Goal: Task Accomplishment & Management: Manage account settings

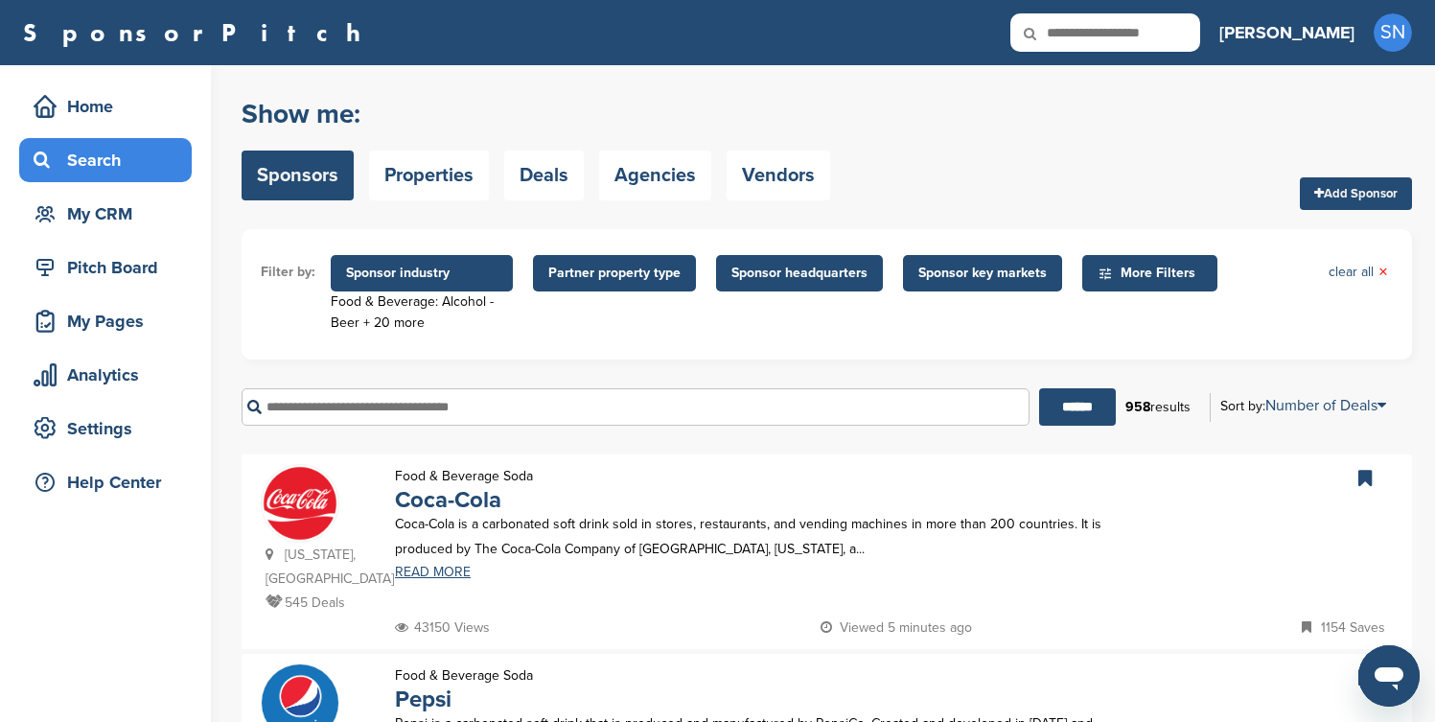
click at [1337, 362] on form "Filter by: Sponsor industry Food & Beverage: Alcohol - Beer + 20 more Sponsor I…" at bounding box center [826, 334] width 1170 height 211
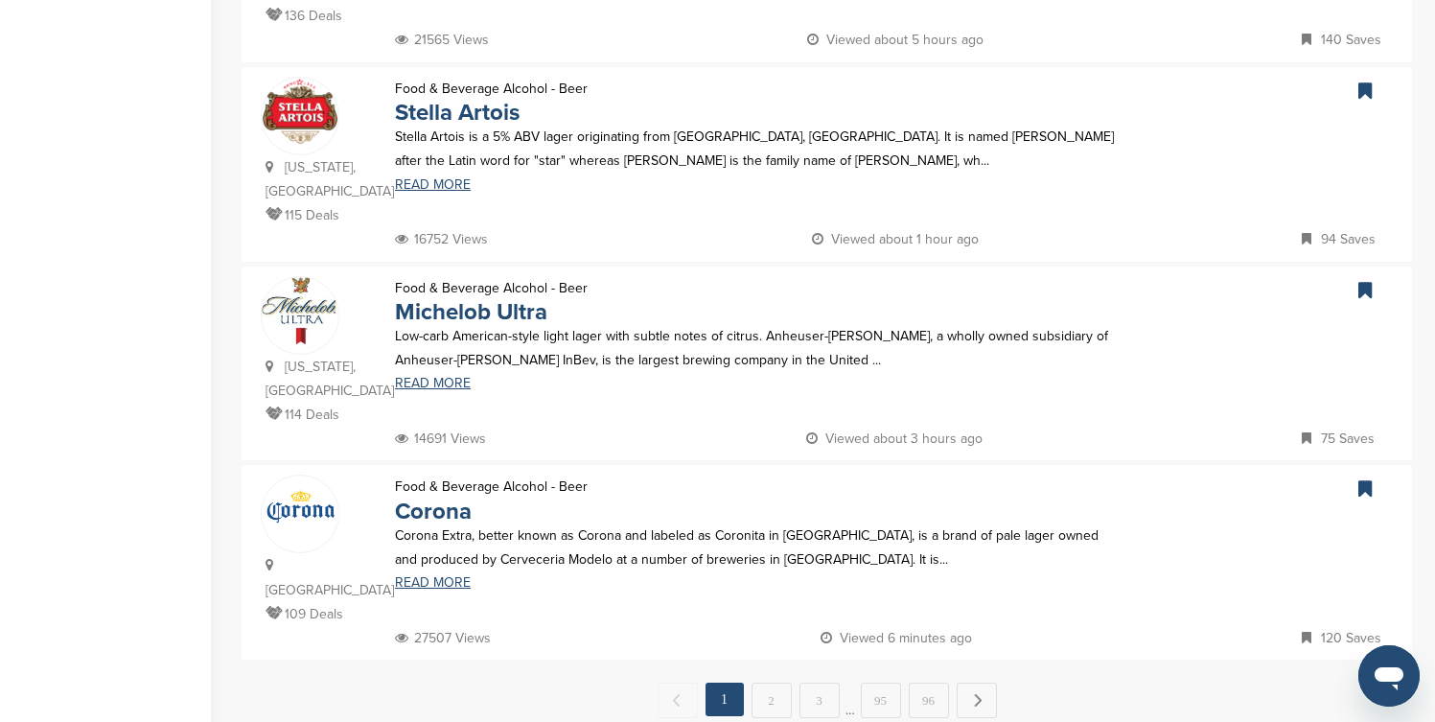
scroll to position [1840, 0]
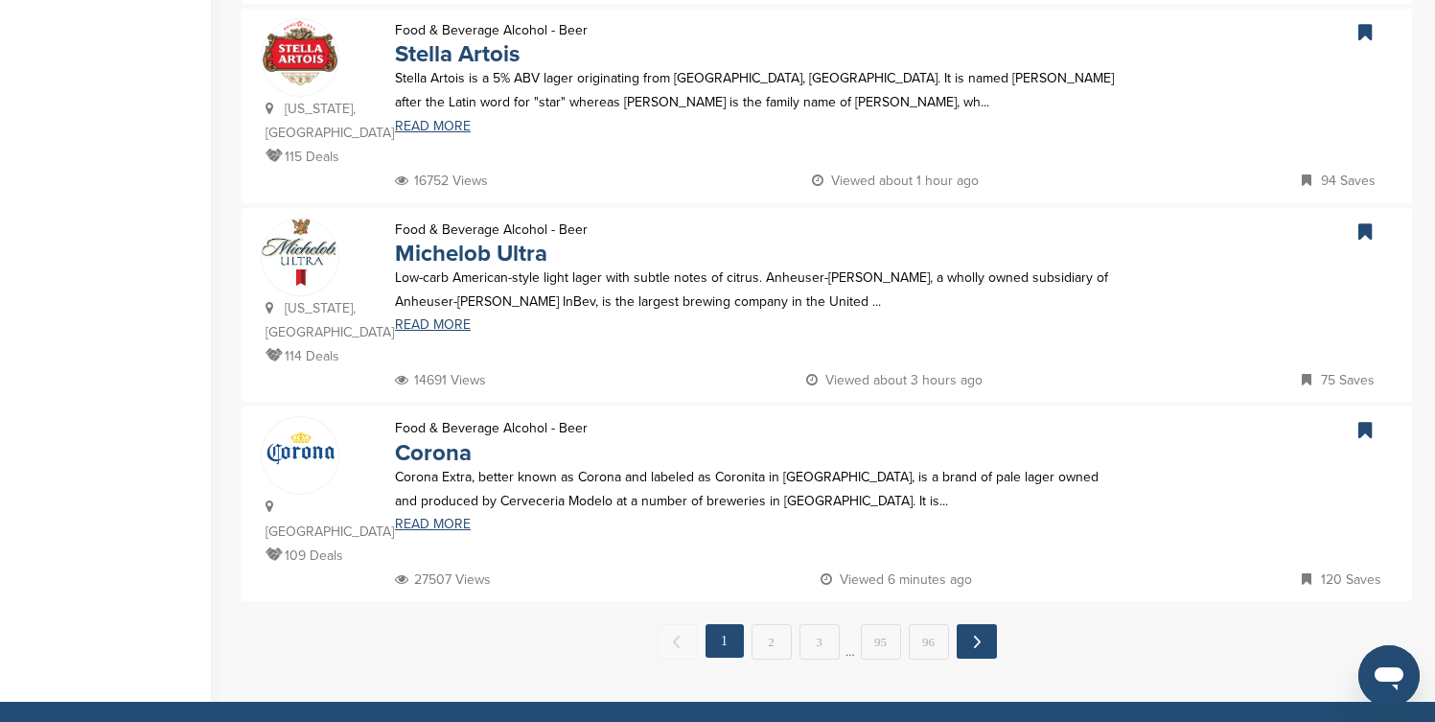
click at [969, 624] on link "Next →" at bounding box center [976, 641] width 40 height 34
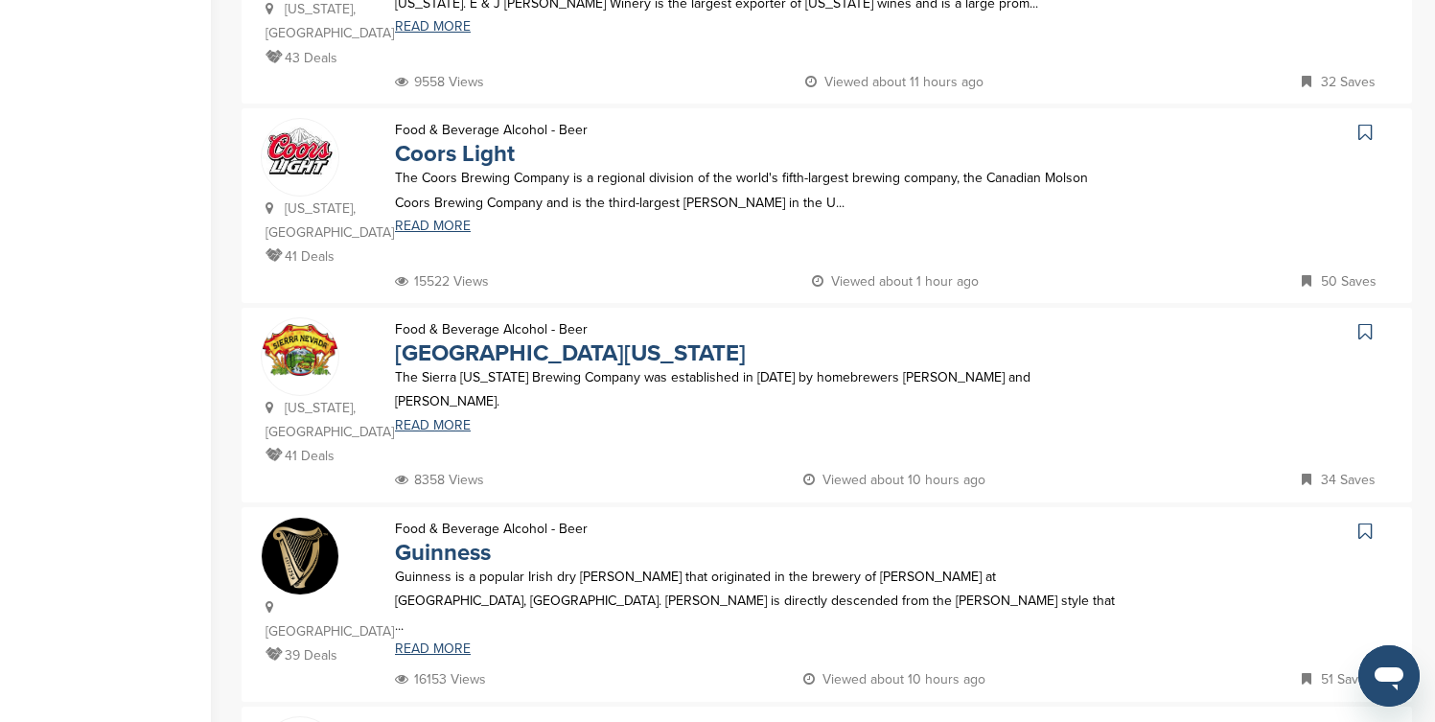
scroll to position [1380, 0]
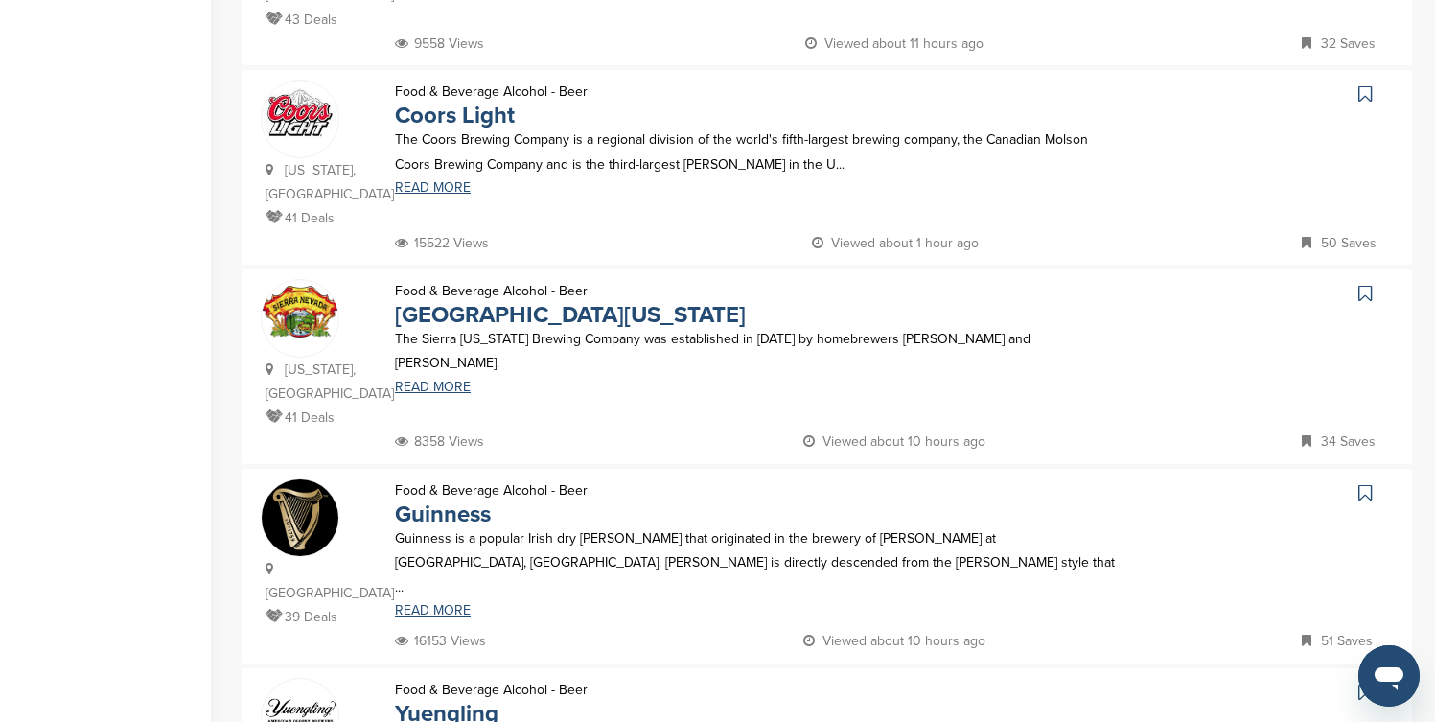
click at [1365, 84] on icon at bounding box center [1364, 93] width 13 height 19
click at [1366, 284] on icon at bounding box center [1364, 293] width 13 height 19
click at [1364, 483] on icon at bounding box center [1364, 492] width 13 height 19
click at [1362, 682] on icon at bounding box center [1364, 691] width 13 height 19
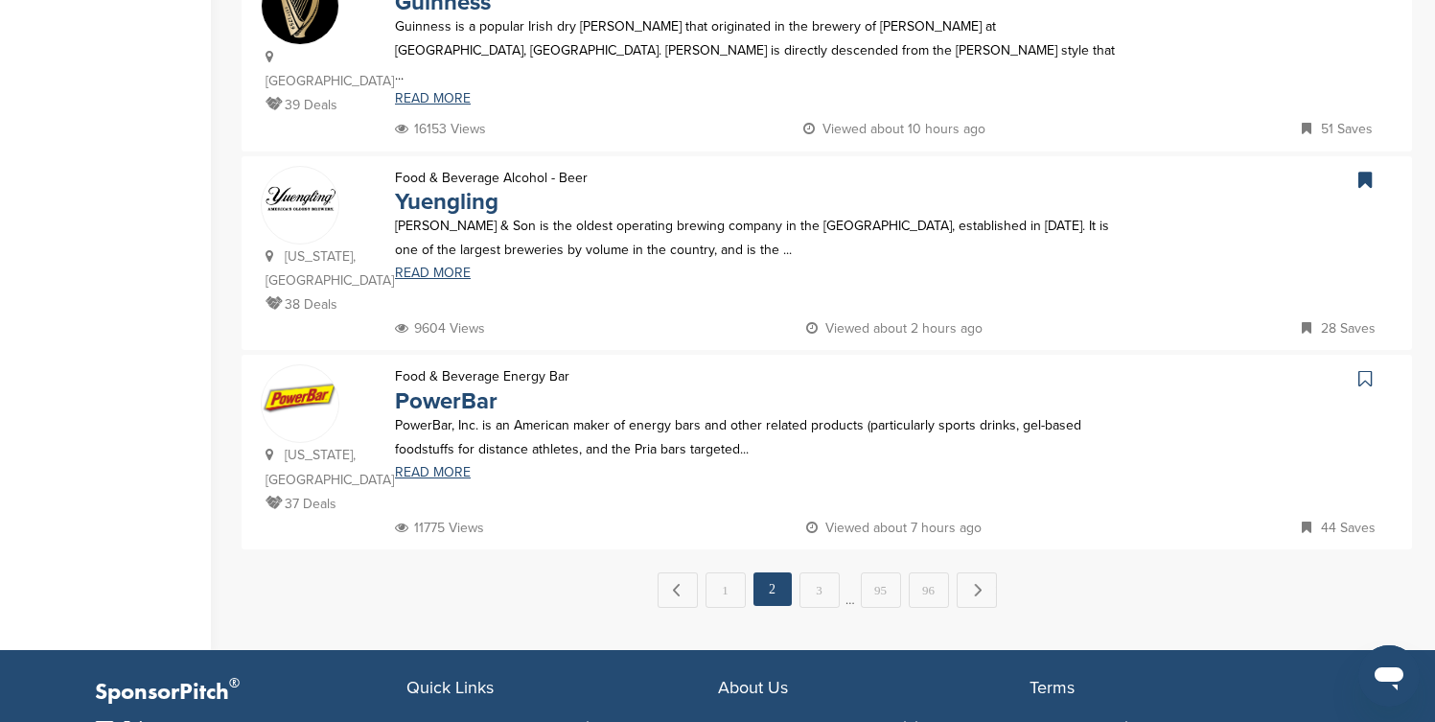
scroll to position [1917, 0]
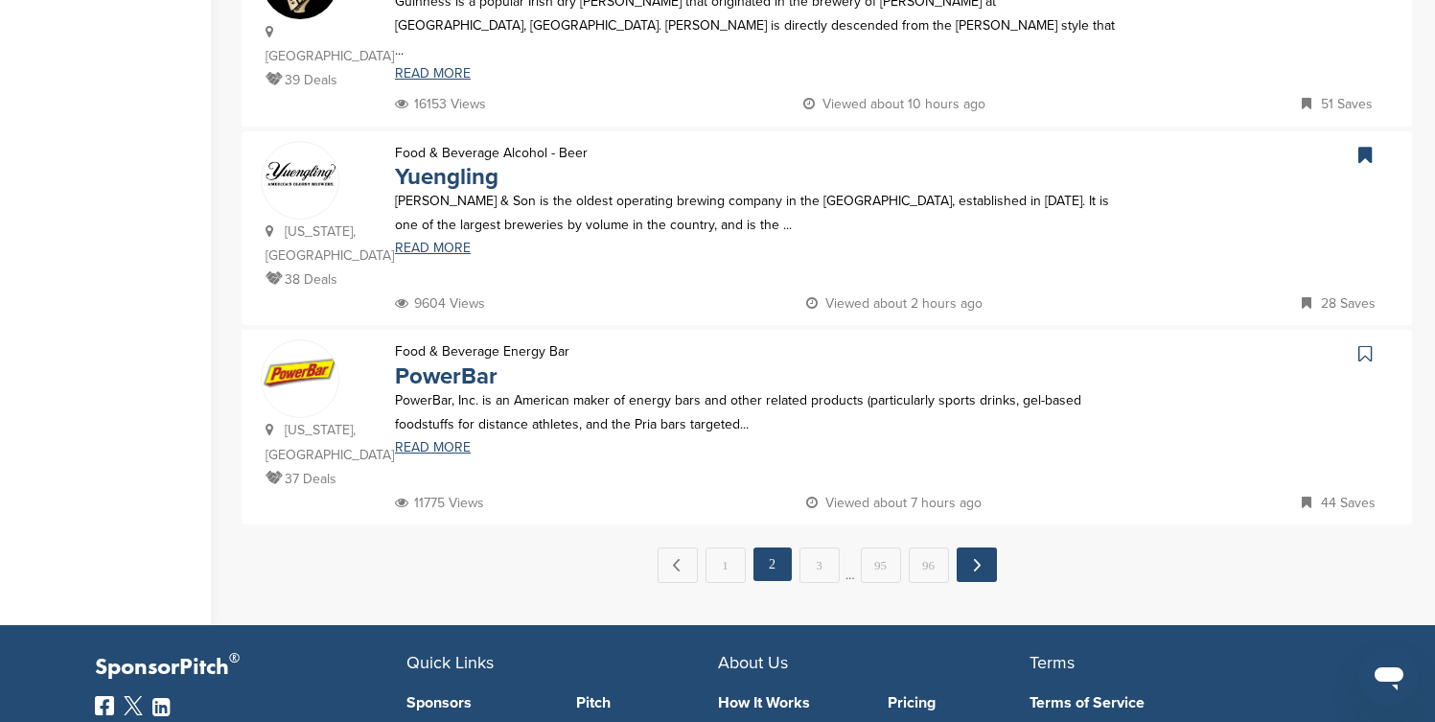
click at [980, 547] on link "Next →" at bounding box center [976, 564] width 40 height 34
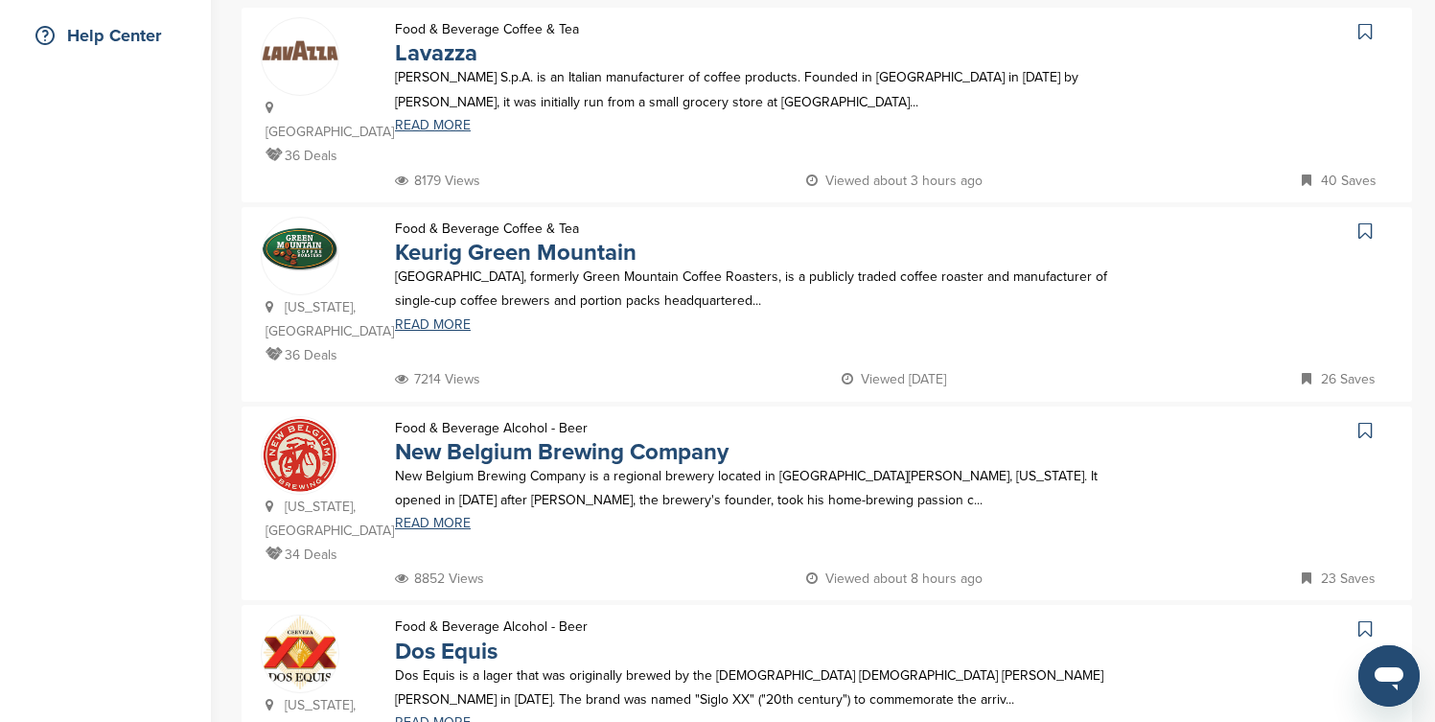
scroll to position [460, 0]
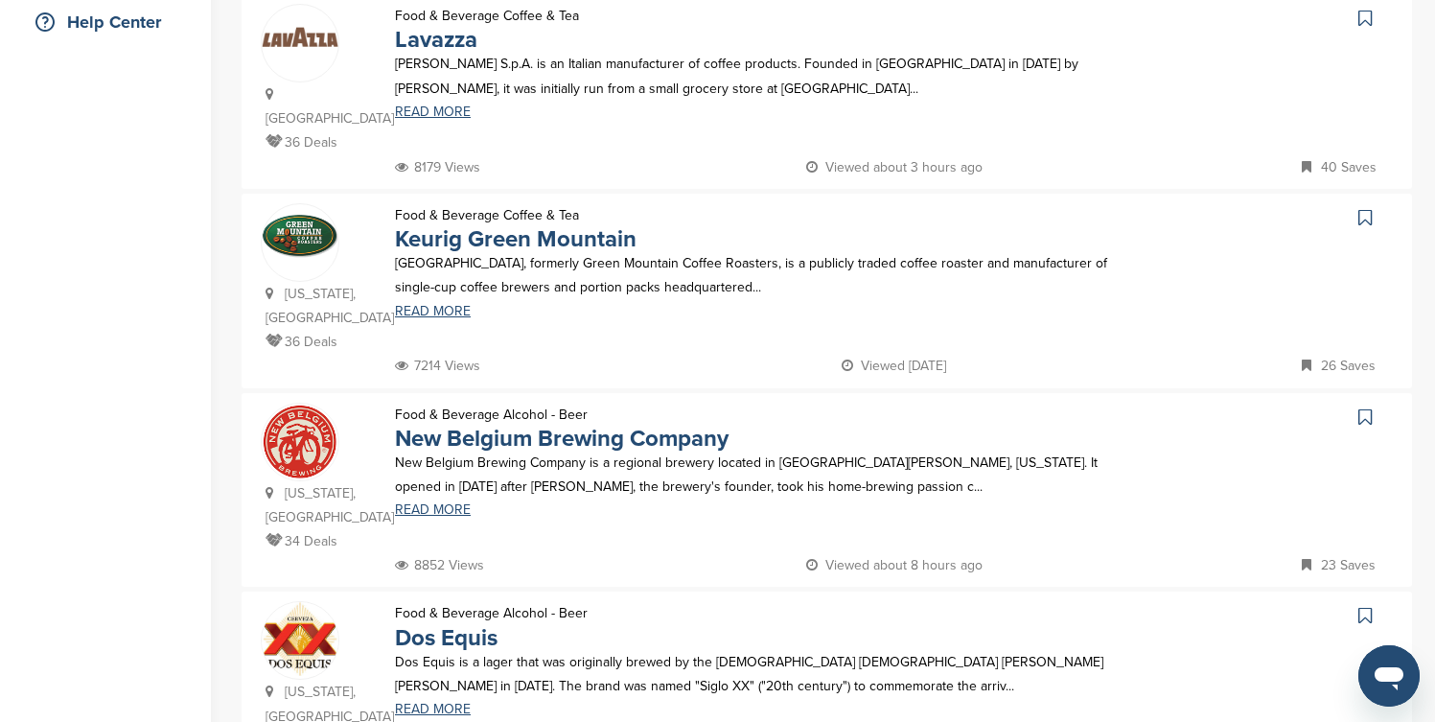
click at [1369, 19] on icon at bounding box center [1364, 18] width 13 height 19
click at [1362, 208] on icon at bounding box center [1364, 217] width 13 height 19
click at [1362, 407] on icon at bounding box center [1364, 416] width 13 height 19
click at [1367, 606] on icon at bounding box center [1364, 615] width 13 height 19
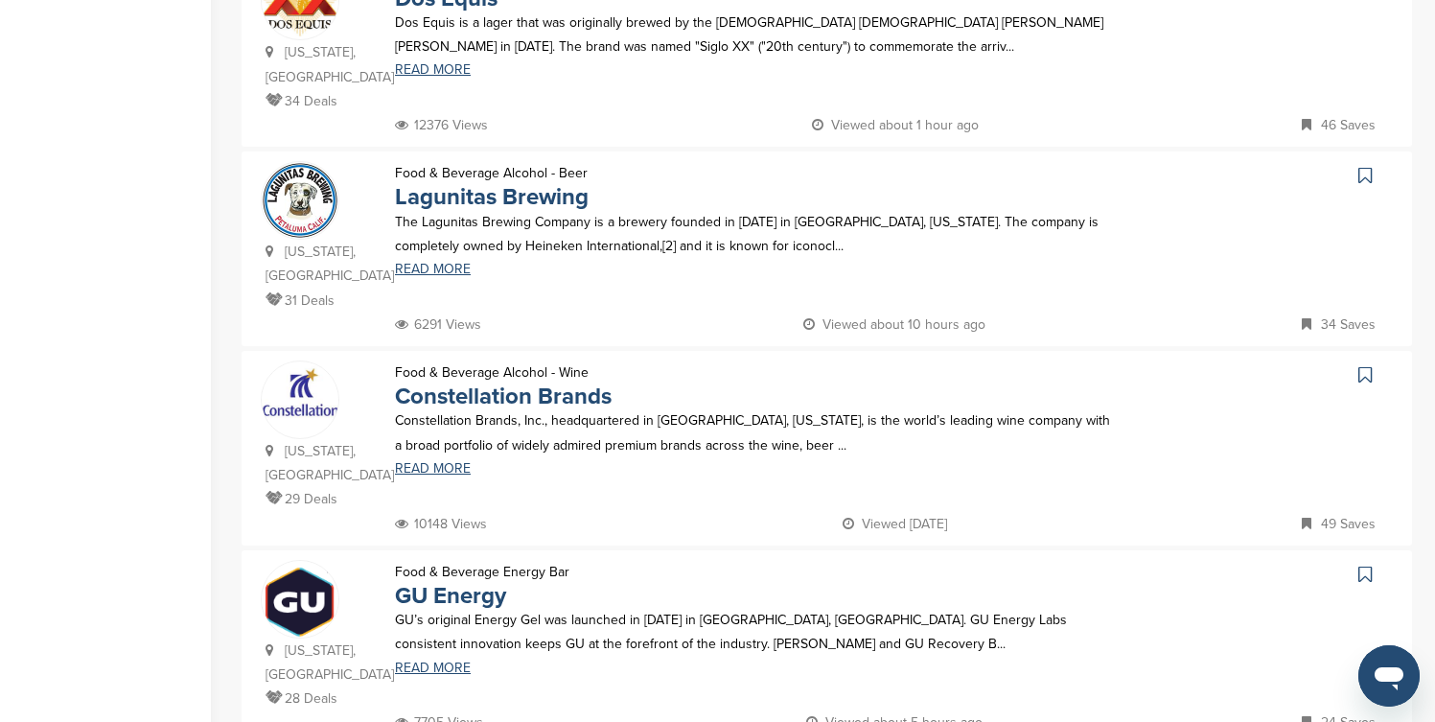
scroll to position [1150, 0]
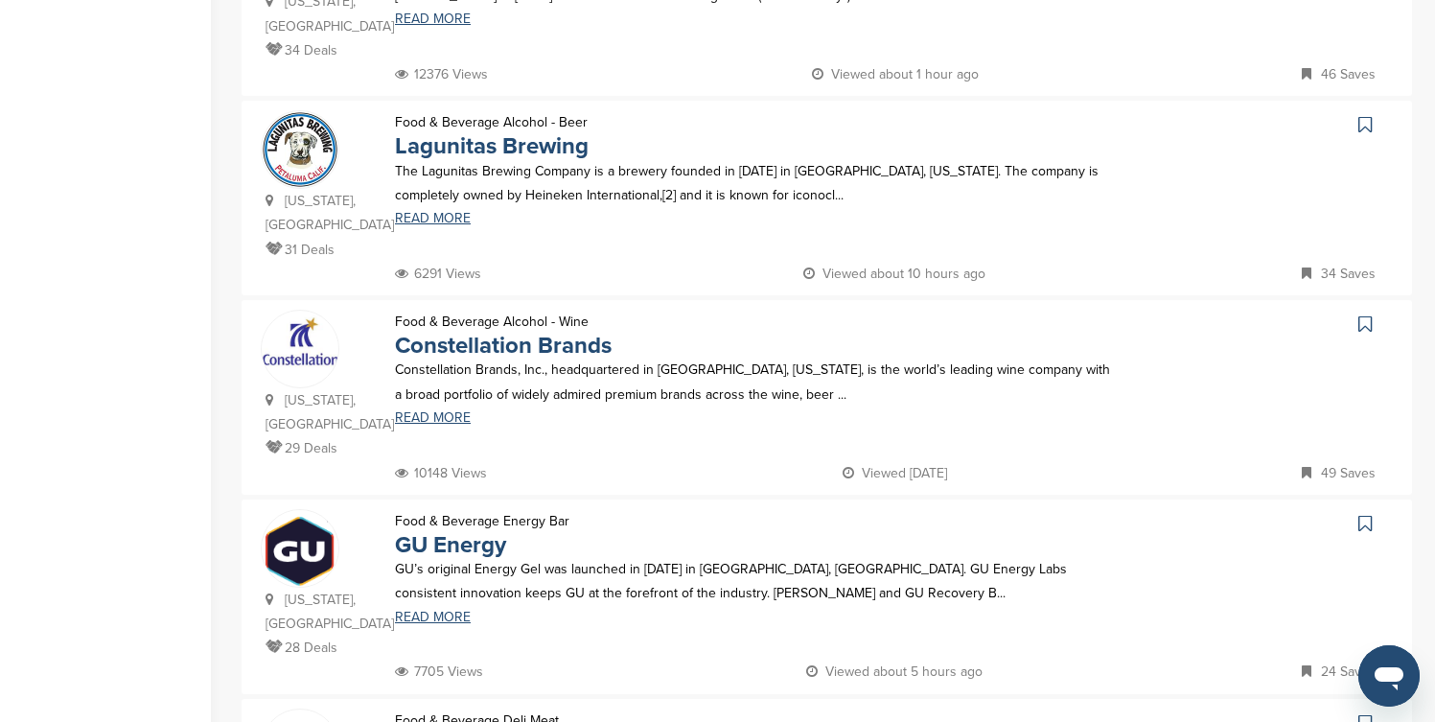
click at [1366, 115] on icon at bounding box center [1364, 124] width 13 height 19
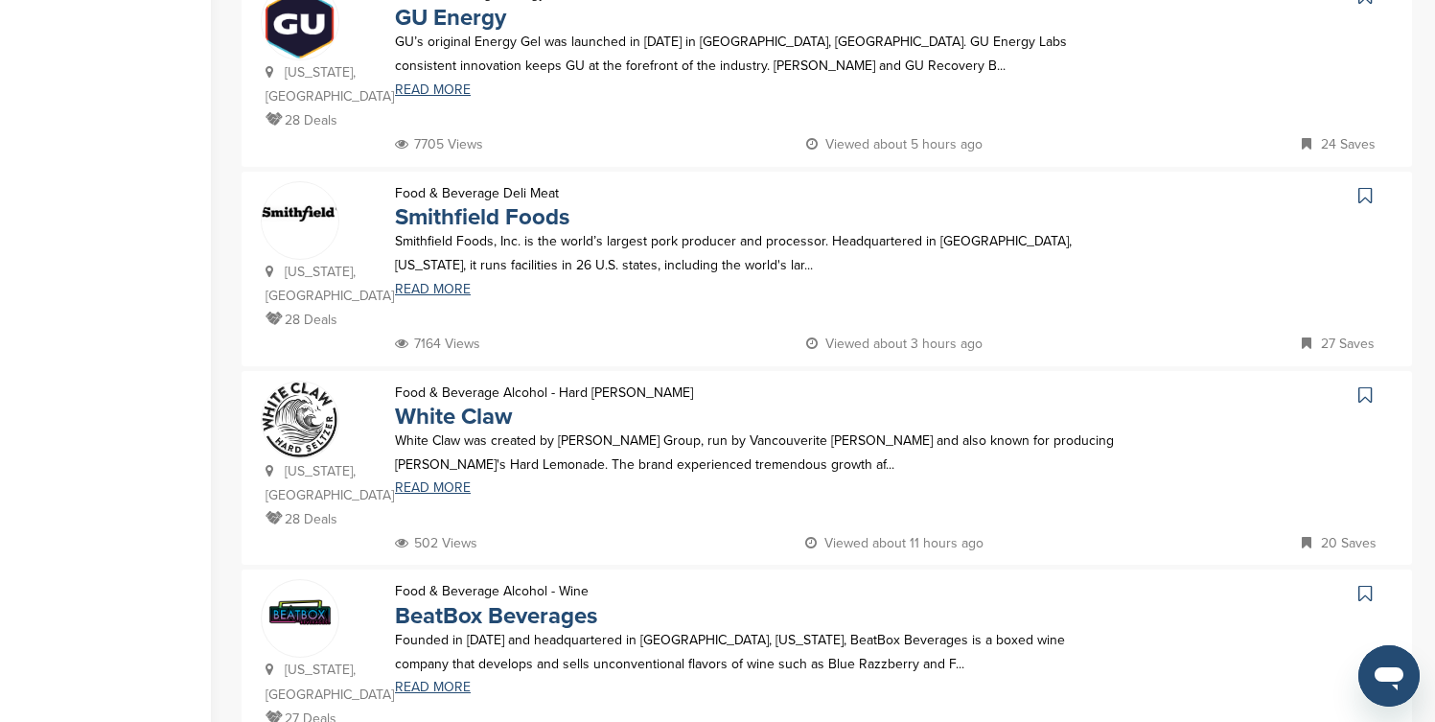
scroll to position [1687, 0]
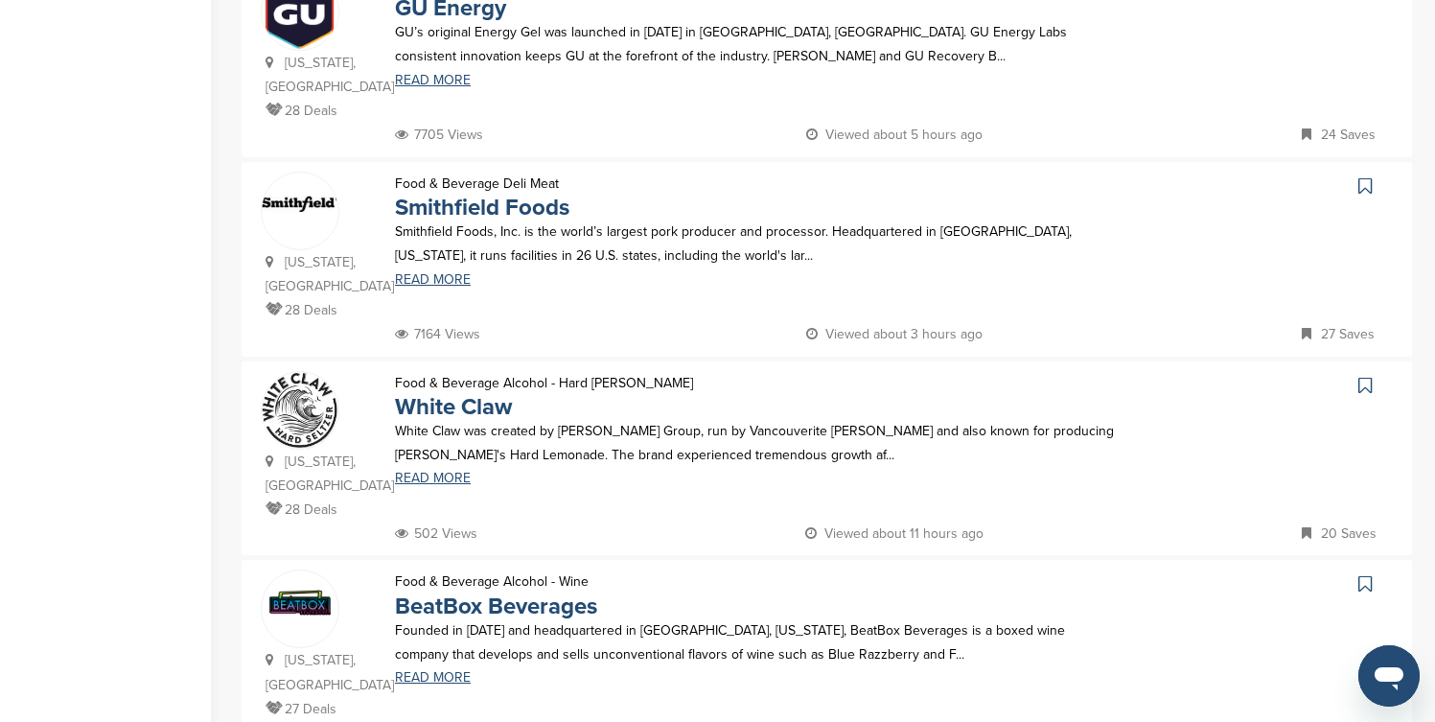
click at [1364, 376] on icon at bounding box center [1364, 385] width 13 height 19
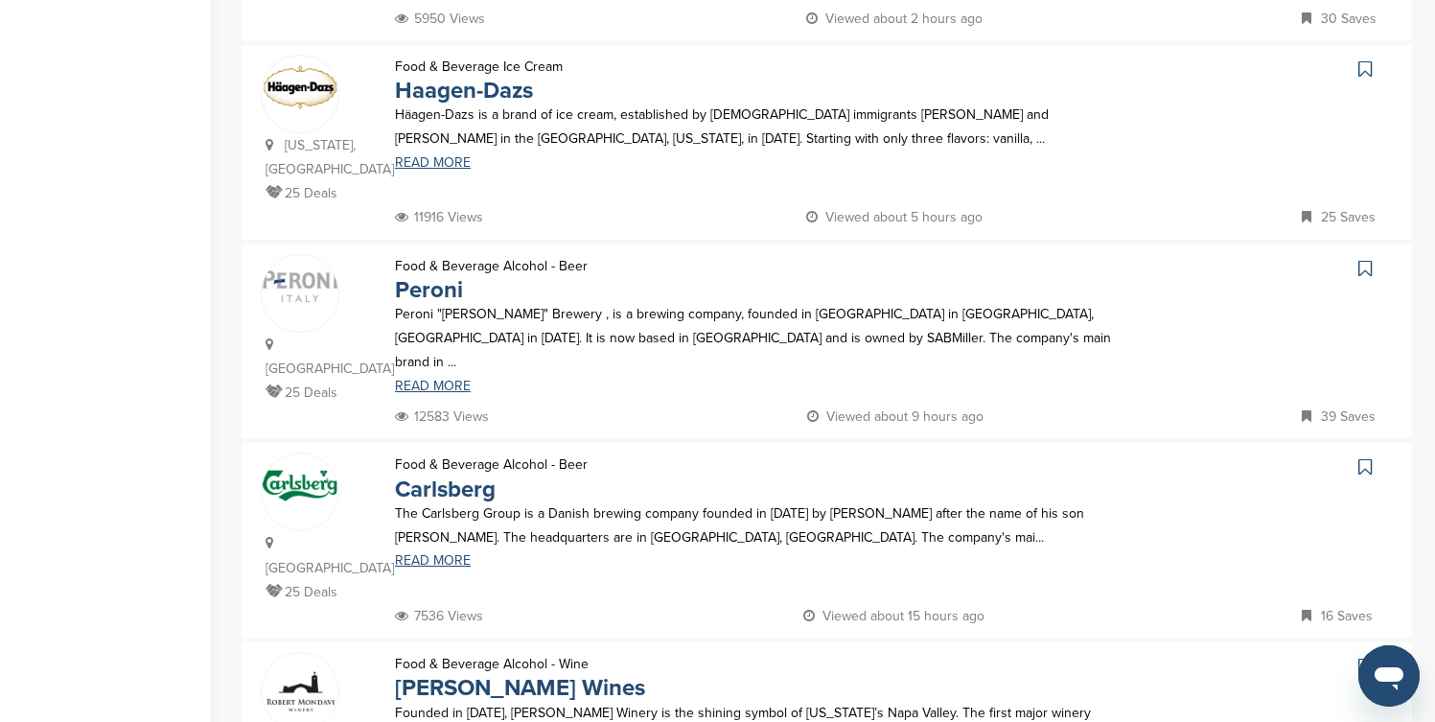
scroll to position [613, 0]
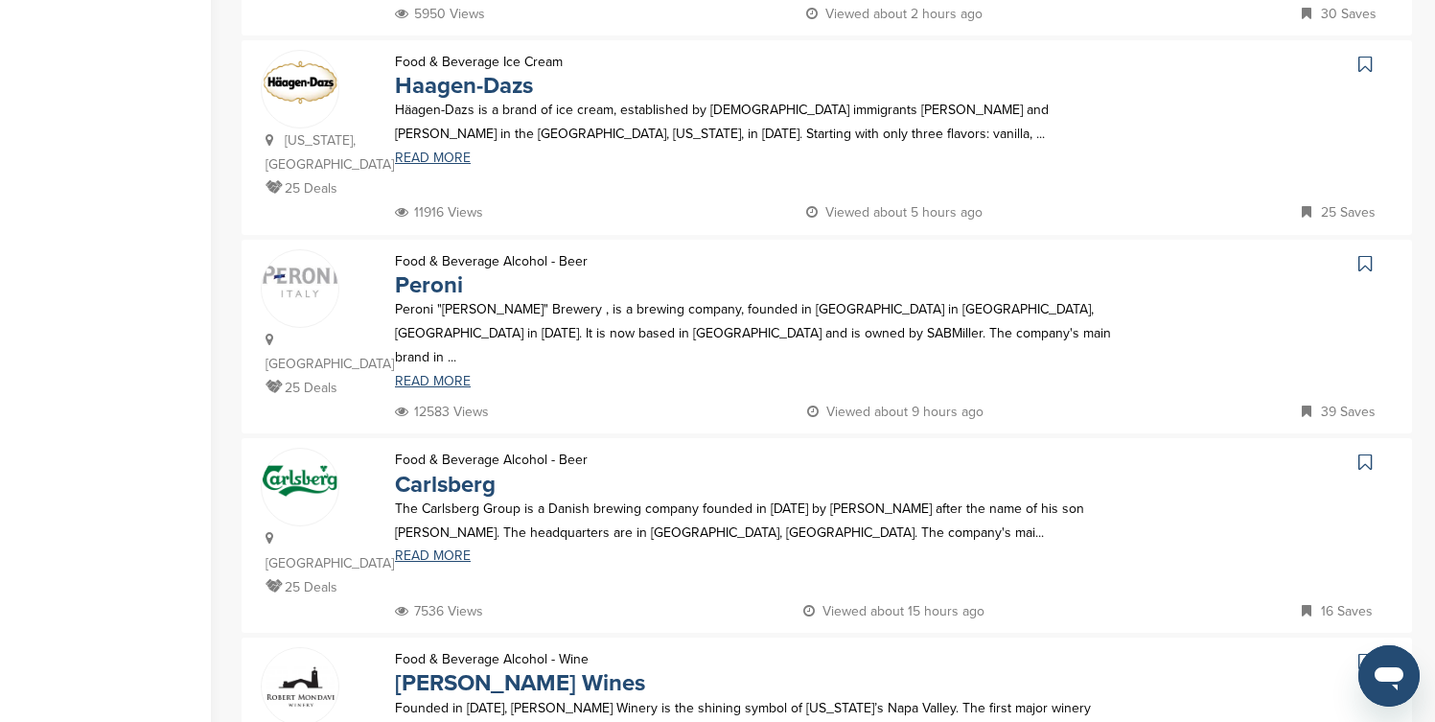
click at [1366, 55] on icon at bounding box center [1364, 64] width 13 height 19
click at [1363, 254] on icon at bounding box center [1364, 263] width 13 height 19
click at [1364, 452] on icon at bounding box center [1364, 461] width 13 height 19
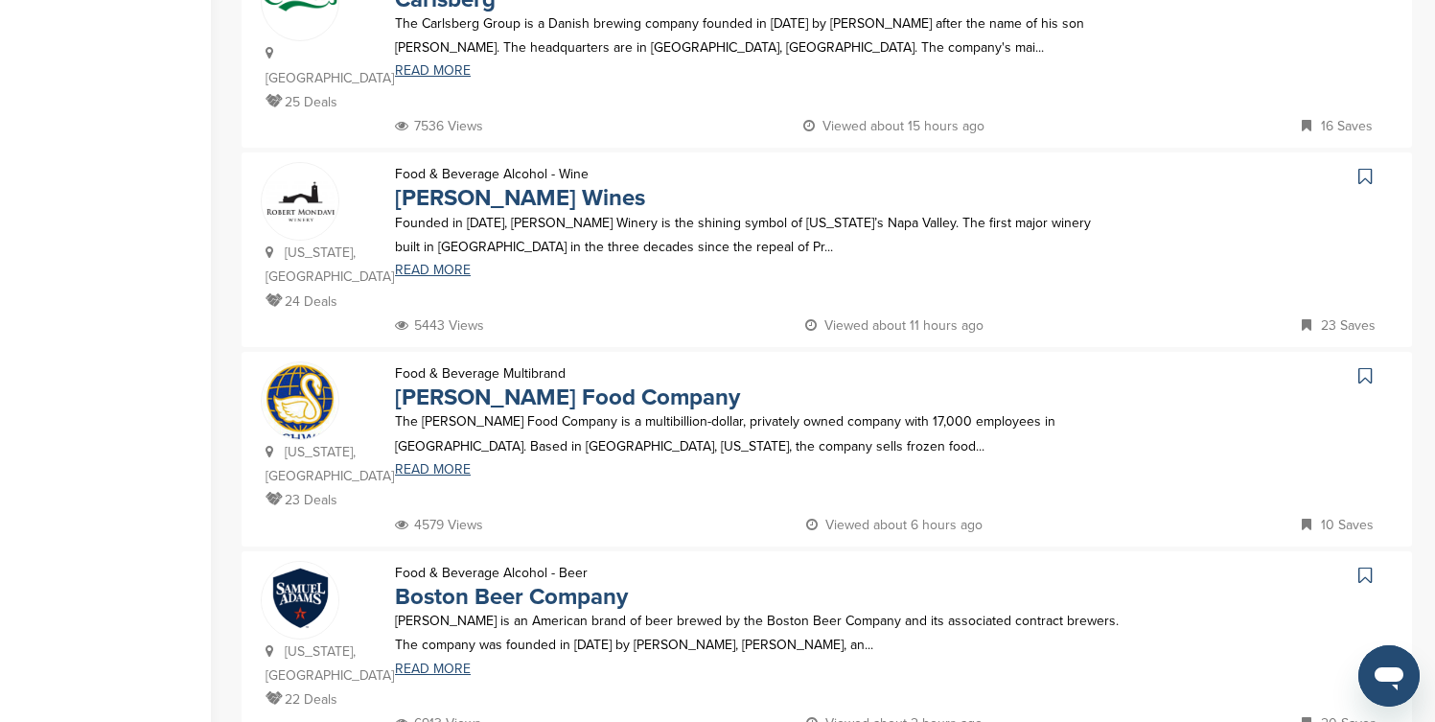
scroll to position [1150, 0]
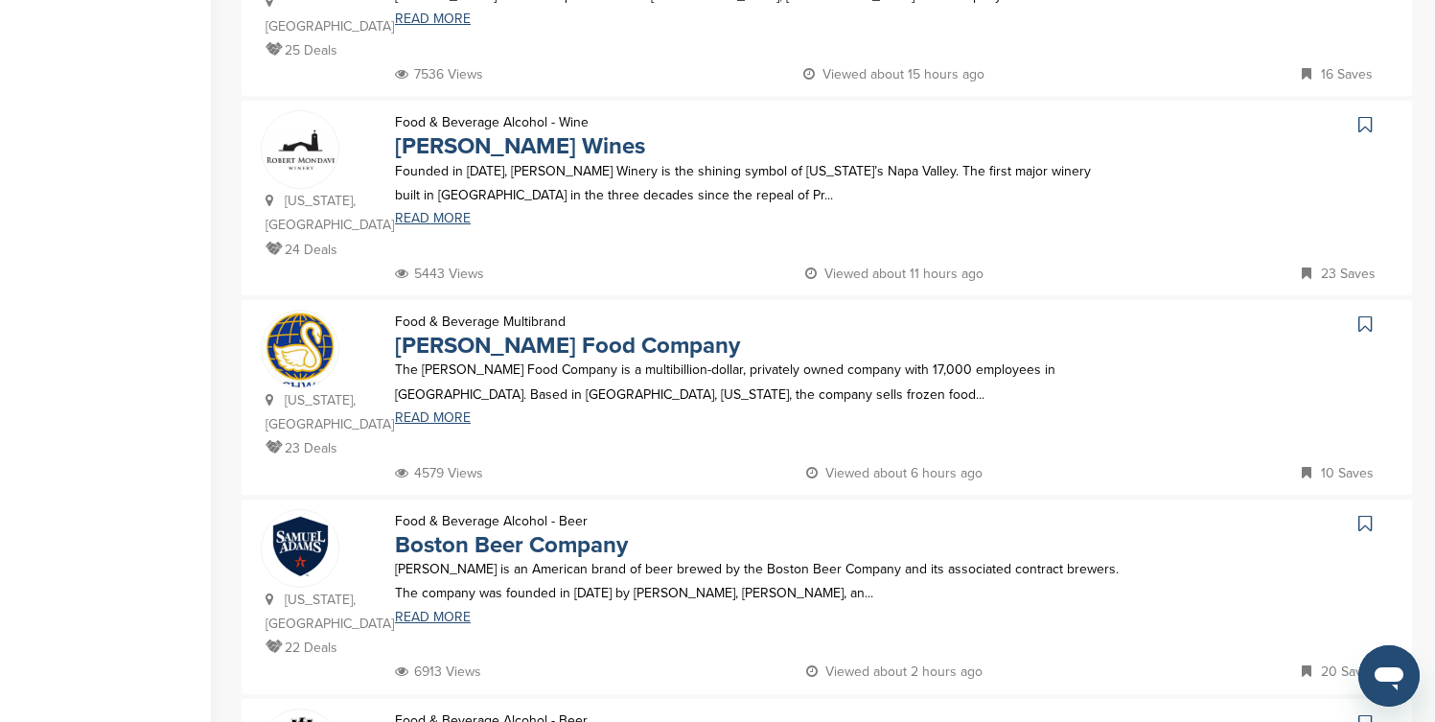
click at [1366, 115] on icon at bounding box center [1364, 124] width 13 height 19
click at [1366, 314] on icon at bounding box center [1364, 323] width 13 height 19
click at [1362, 514] on icon at bounding box center [1364, 523] width 13 height 19
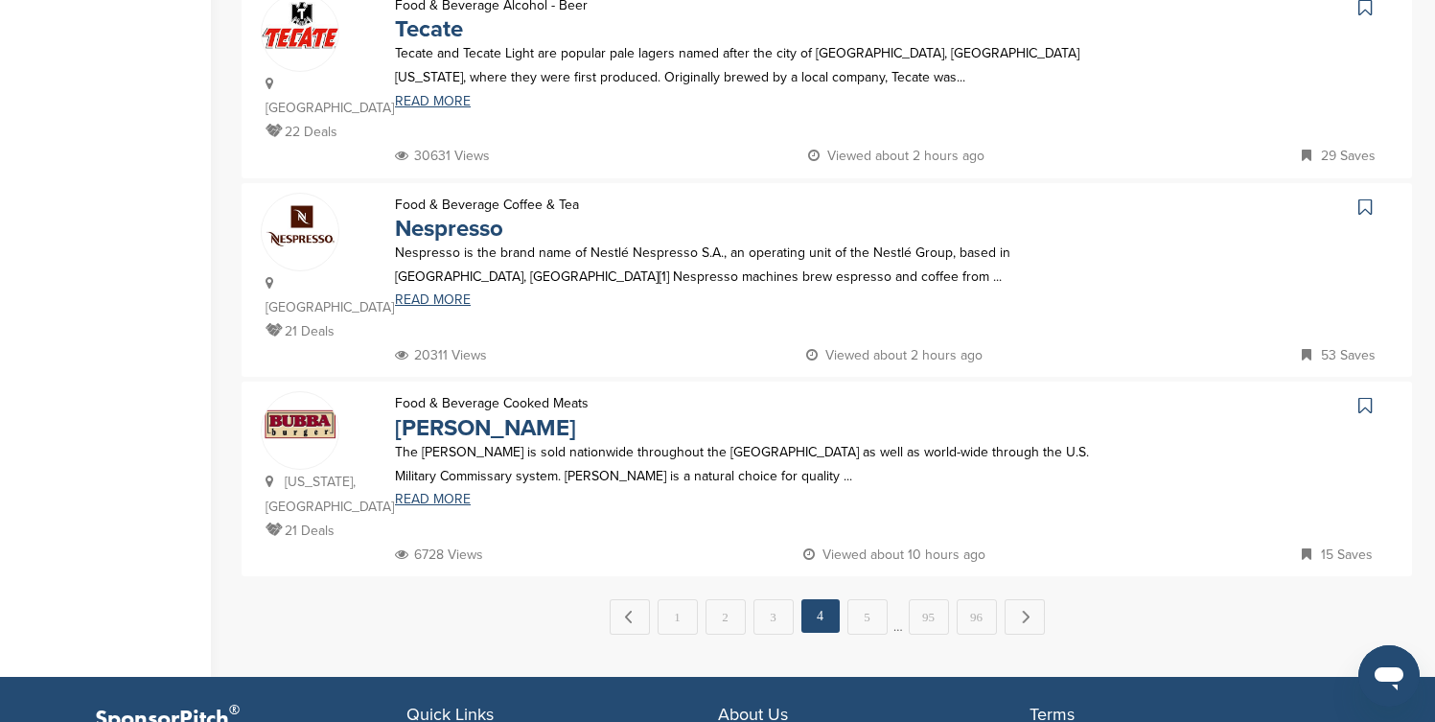
scroll to position [1917, 0]
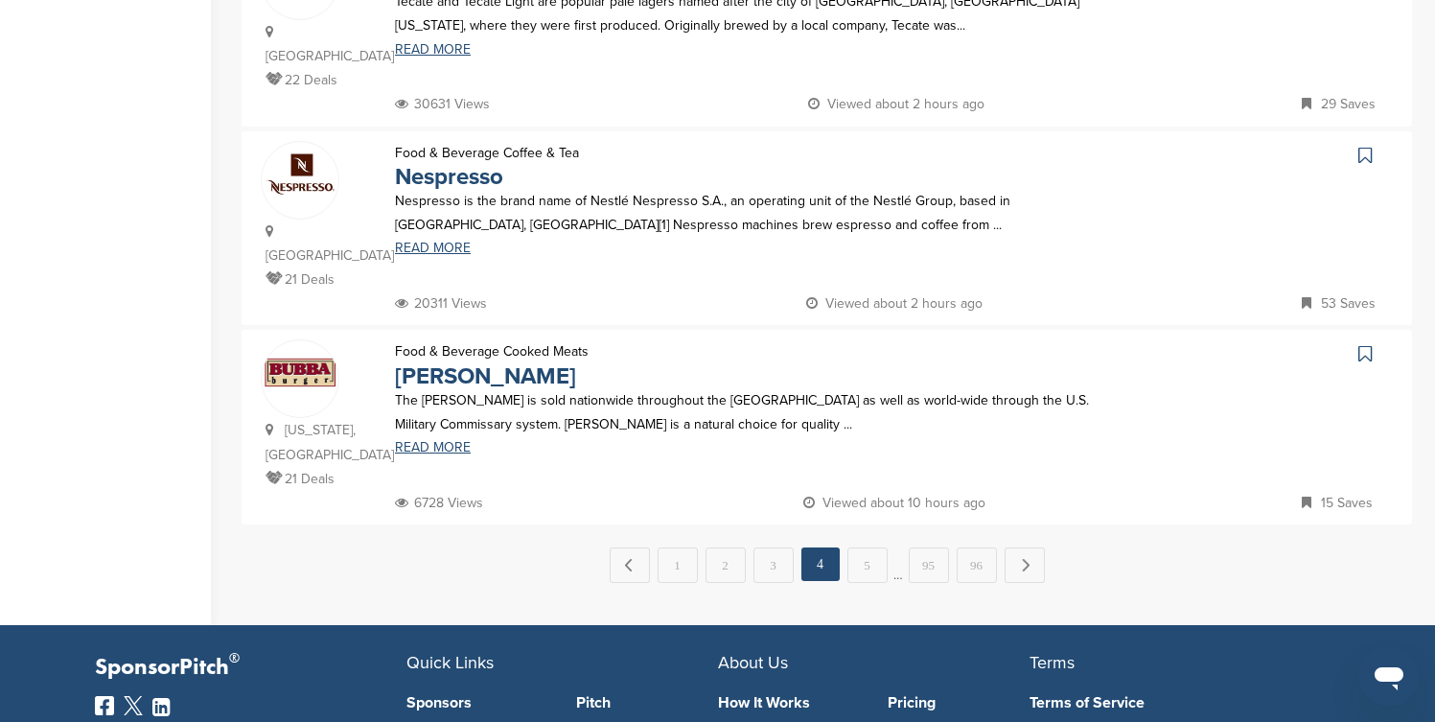
click at [1365, 146] on icon at bounding box center [1364, 155] width 13 height 19
click at [1362, 344] on icon at bounding box center [1364, 353] width 13 height 19
click at [1032, 547] on link "Next →" at bounding box center [1024, 564] width 40 height 34
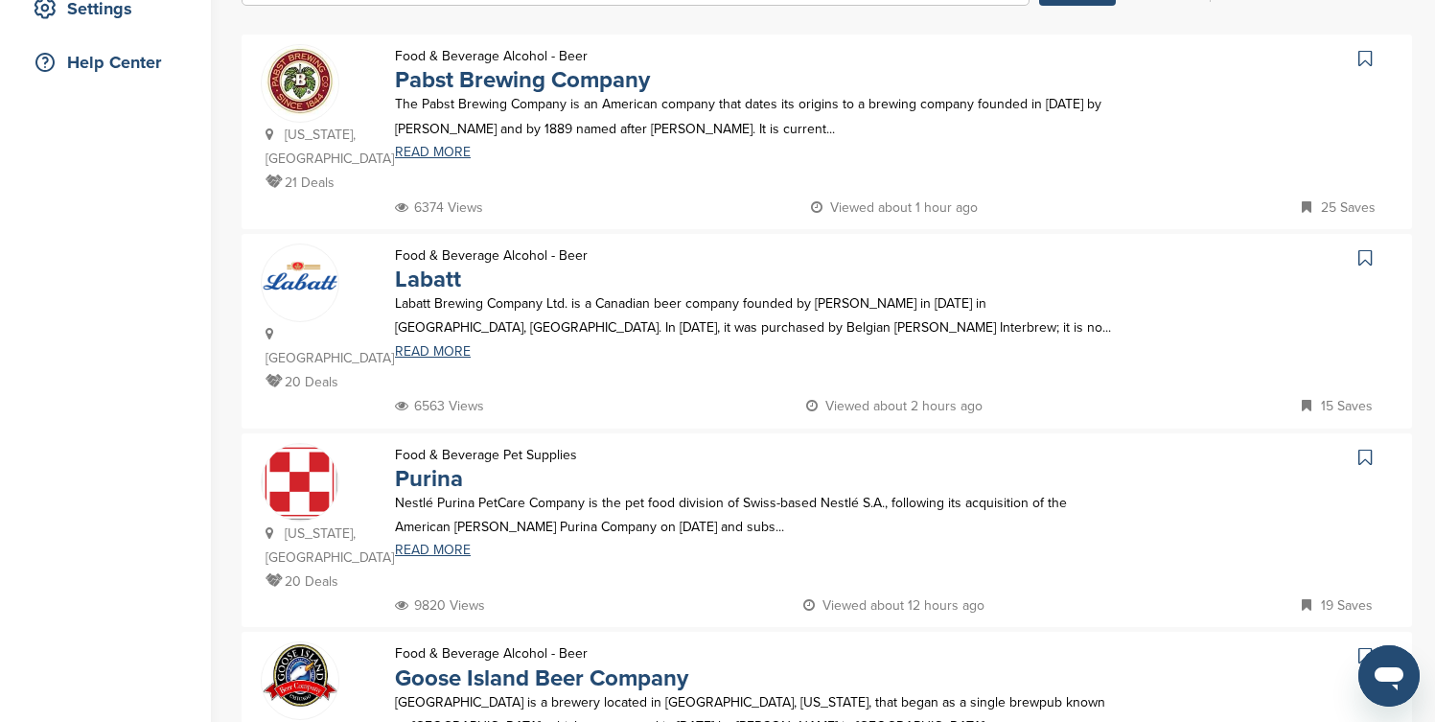
scroll to position [422, 0]
click at [1367, 54] on icon at bounding box center [1364, 56] width 13 height 19
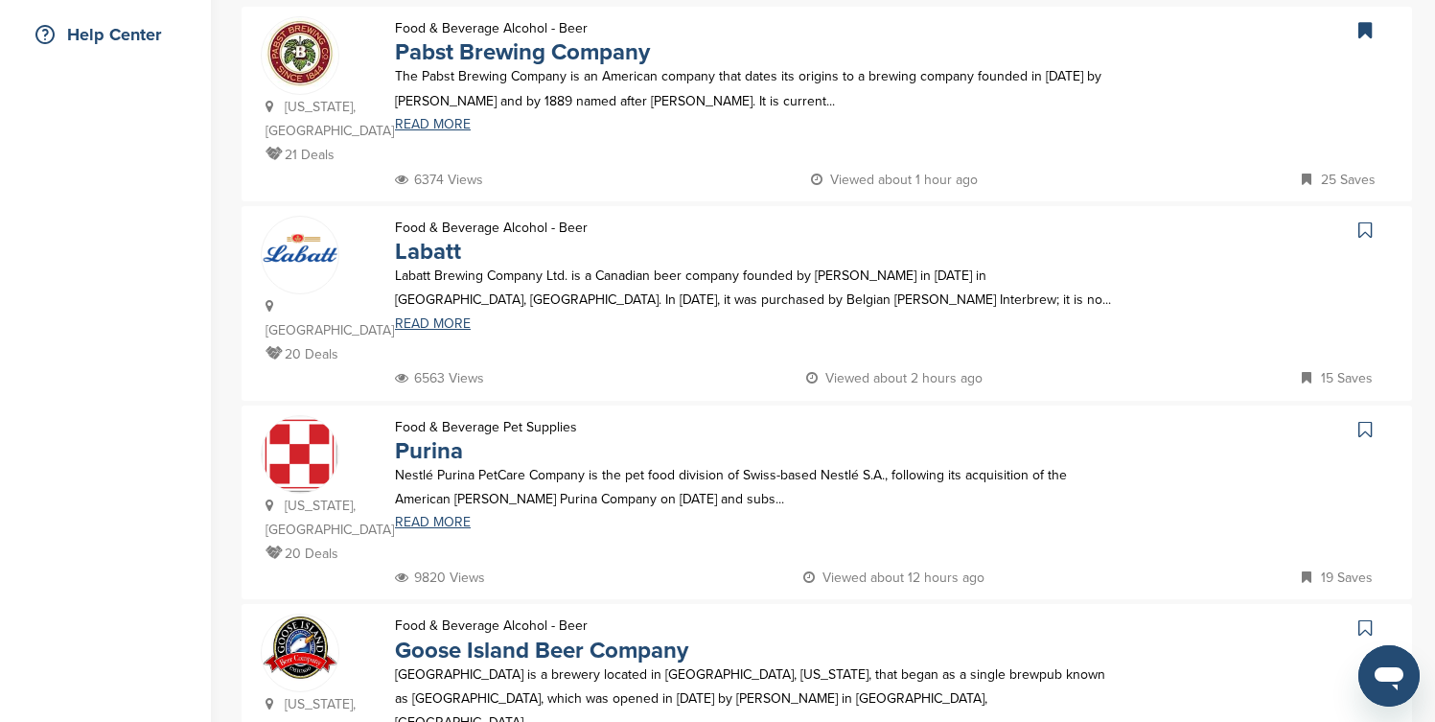
scroll to position [460, 0]
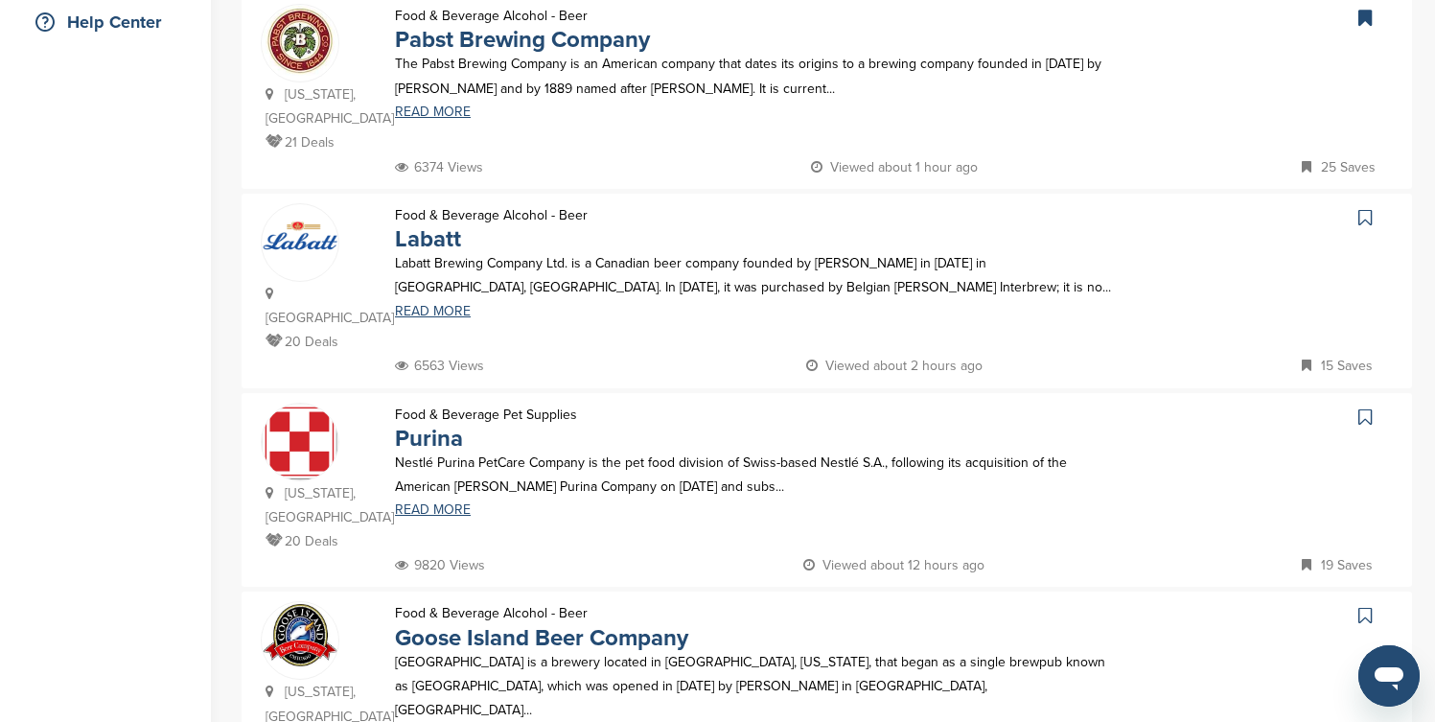
click at [1364, 407] on icon at bounding box center [1364, 416] width 13 height 19
click at [1362, 606] on icon at bounding box center [1364, 615] width 13 height 19
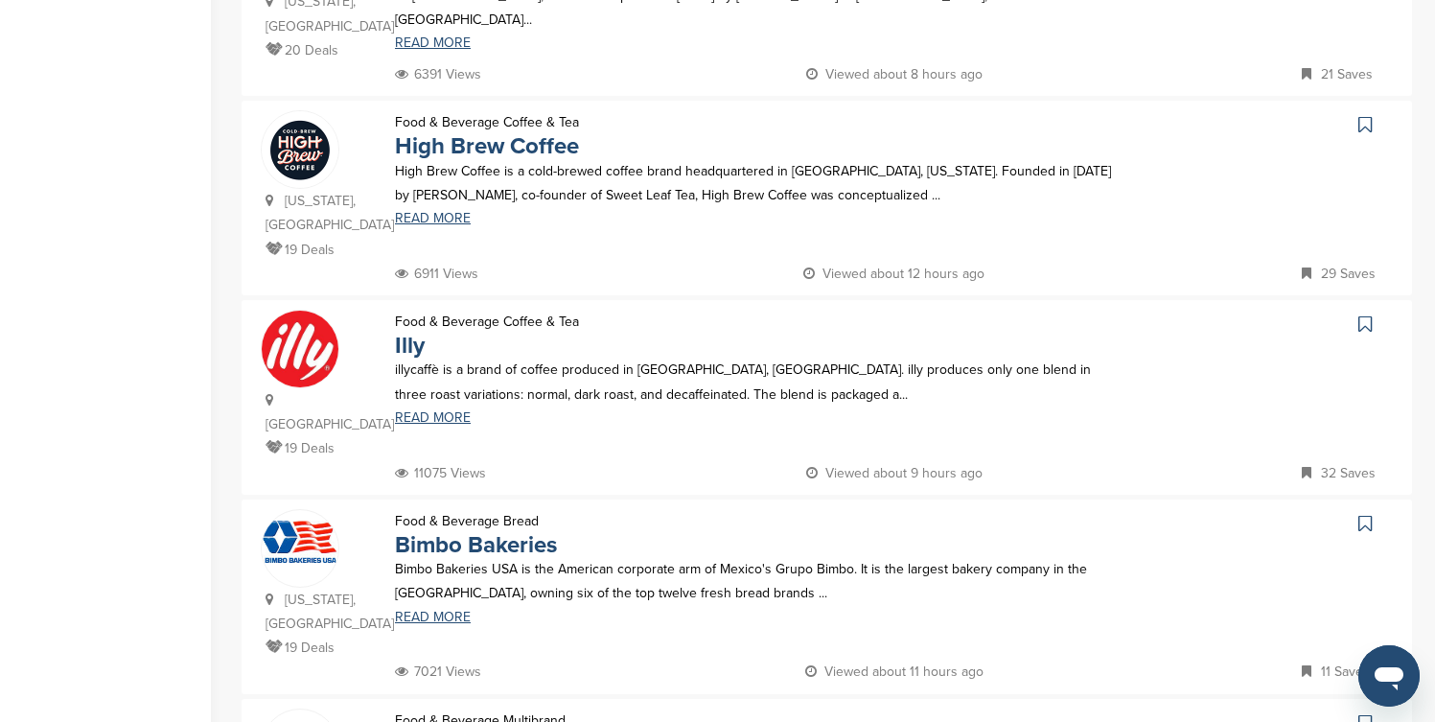
scroll to position [1188, 0]
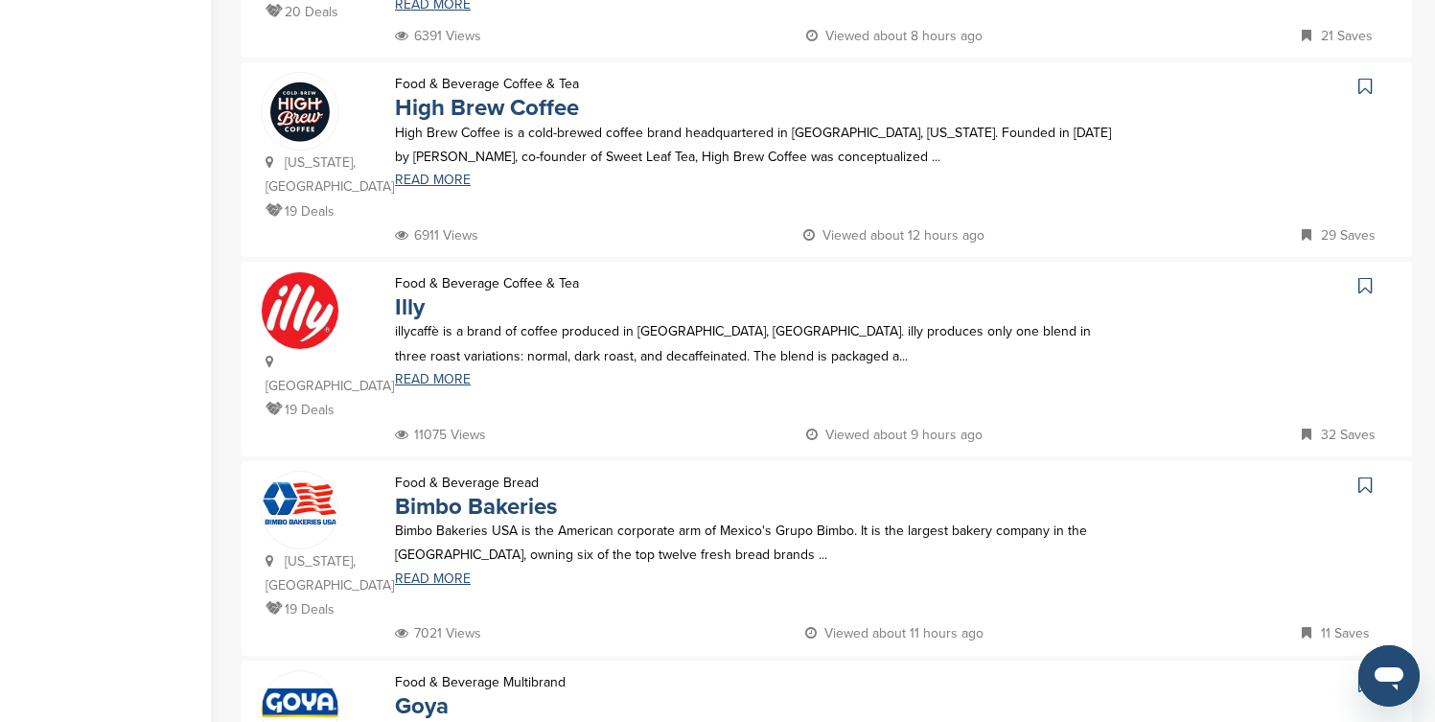
click at [1367, 77] on icon at bounding box center [1364, 86] width 13 height 19
click at [1368, 276] on icon at bounding box center [1364, 285] width 13 height 19
click at [1362, 475] on icon at bounding box center [1364, 484] width 13 height 19
click at [1368, 675] on icon at bounding box center [1364, 684] width 13 height 19
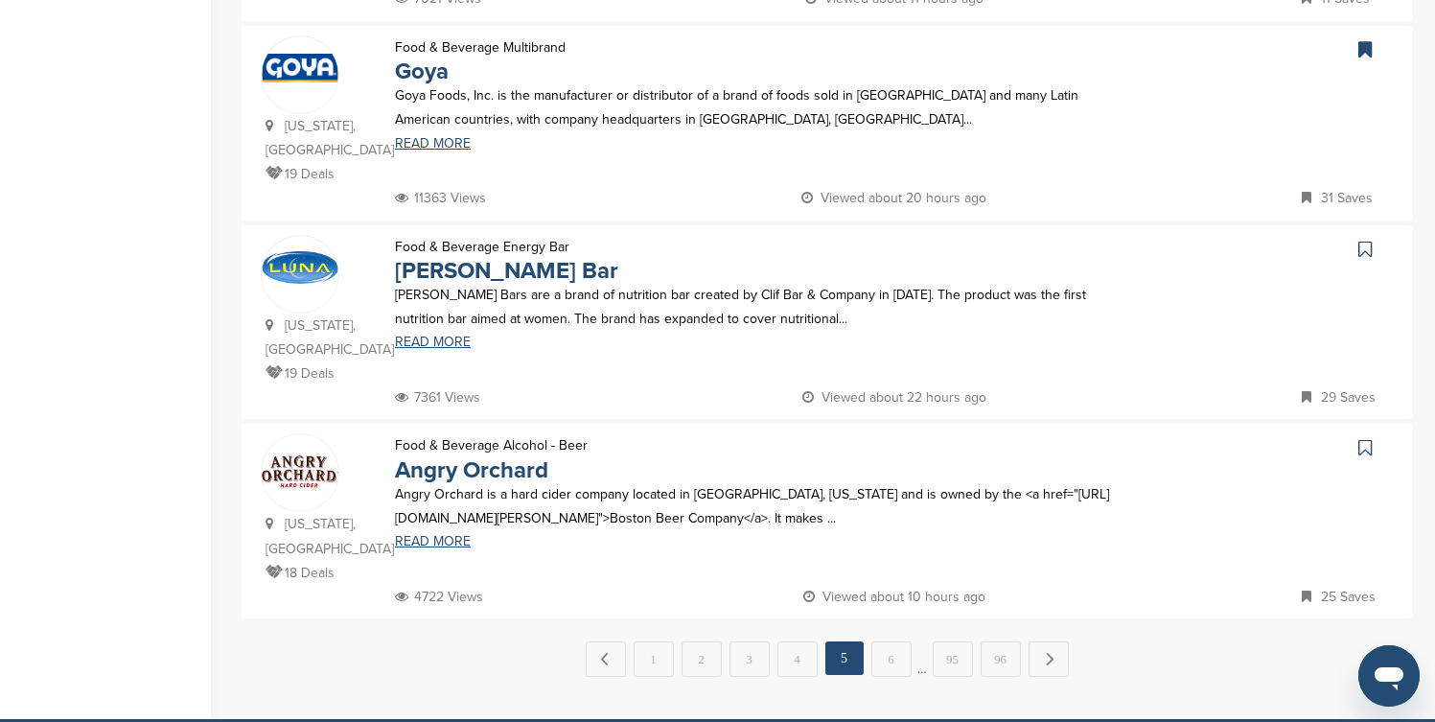
scroll to position [1878, 0]
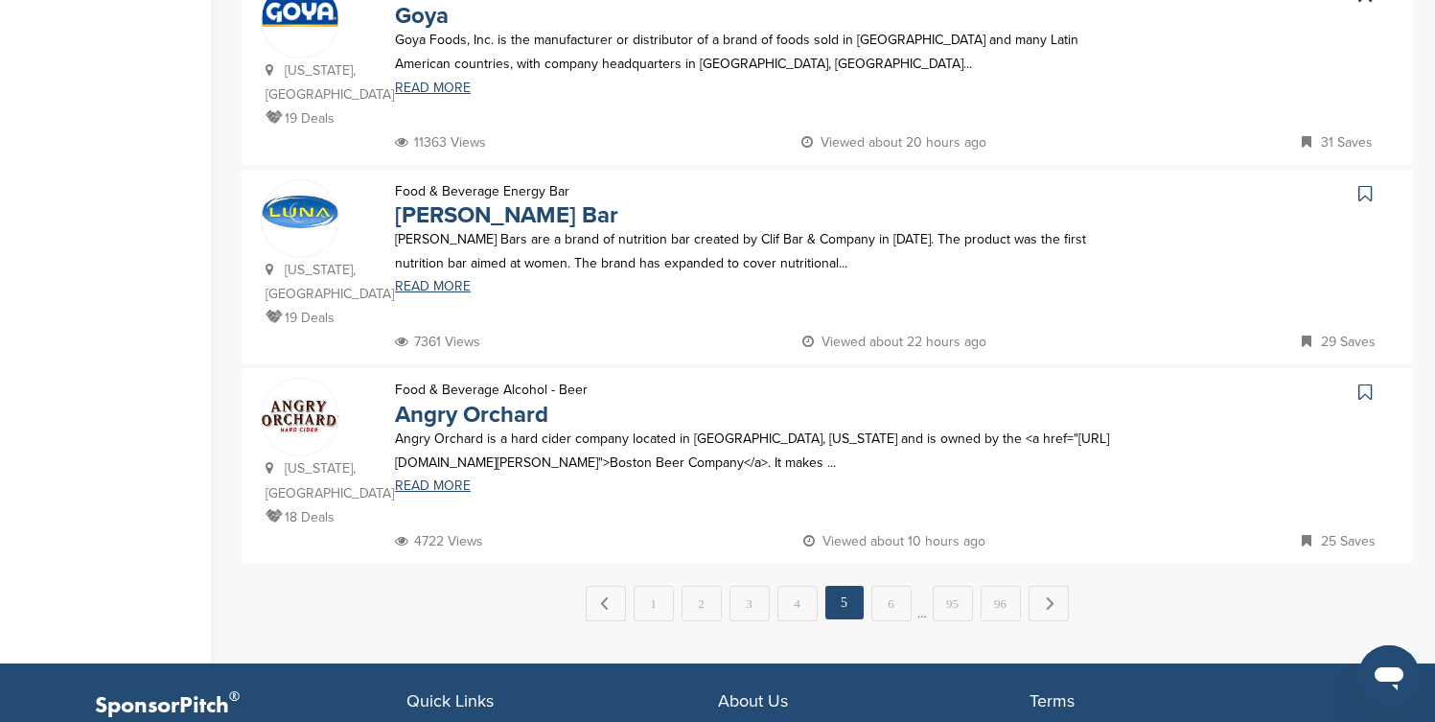
click at [1364, 184] on icon at bounding box center [1364, 193] width 13 height 19
click at [1365, 382] on icon at bounding box center [1364, 391] width 13 height 19
click at [1056, 585] on link "Next →" at bounding box center [1048, 602] width 40 height 34
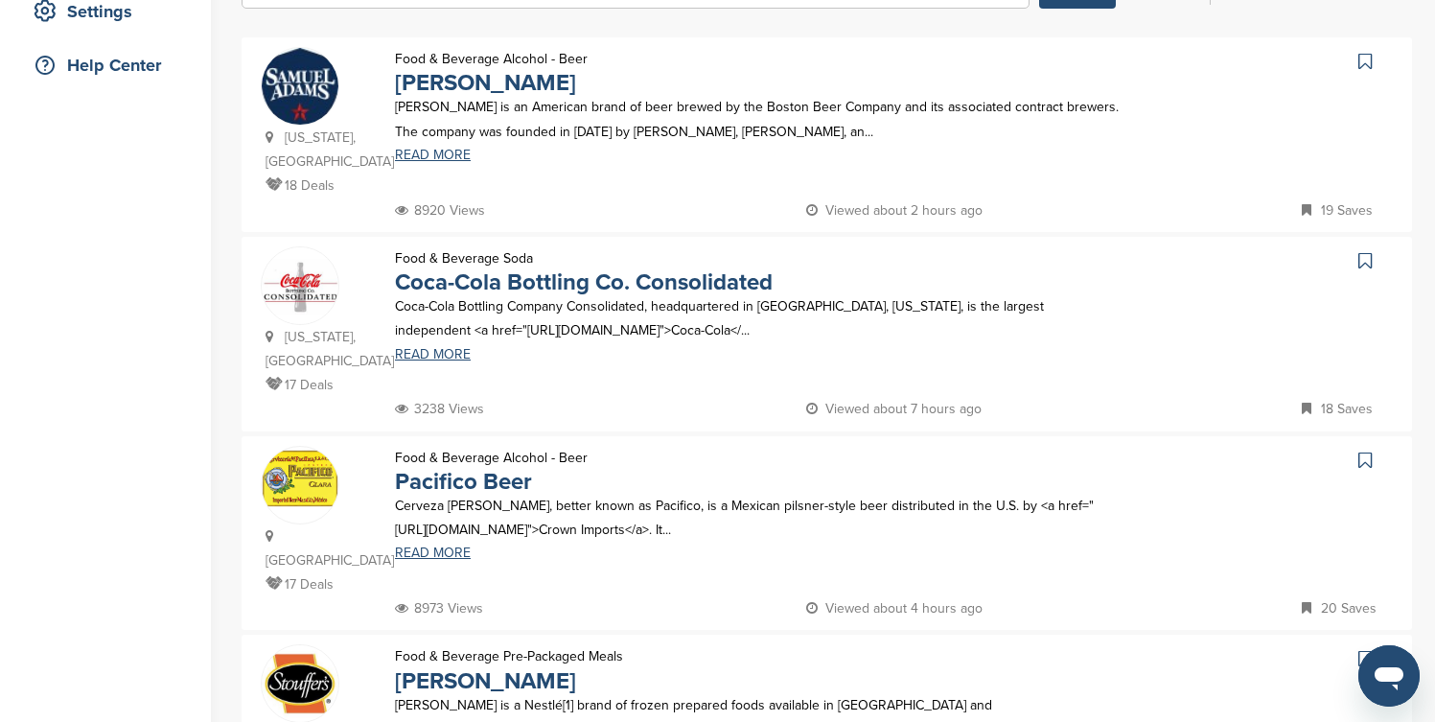
scroll to position [422, 0]
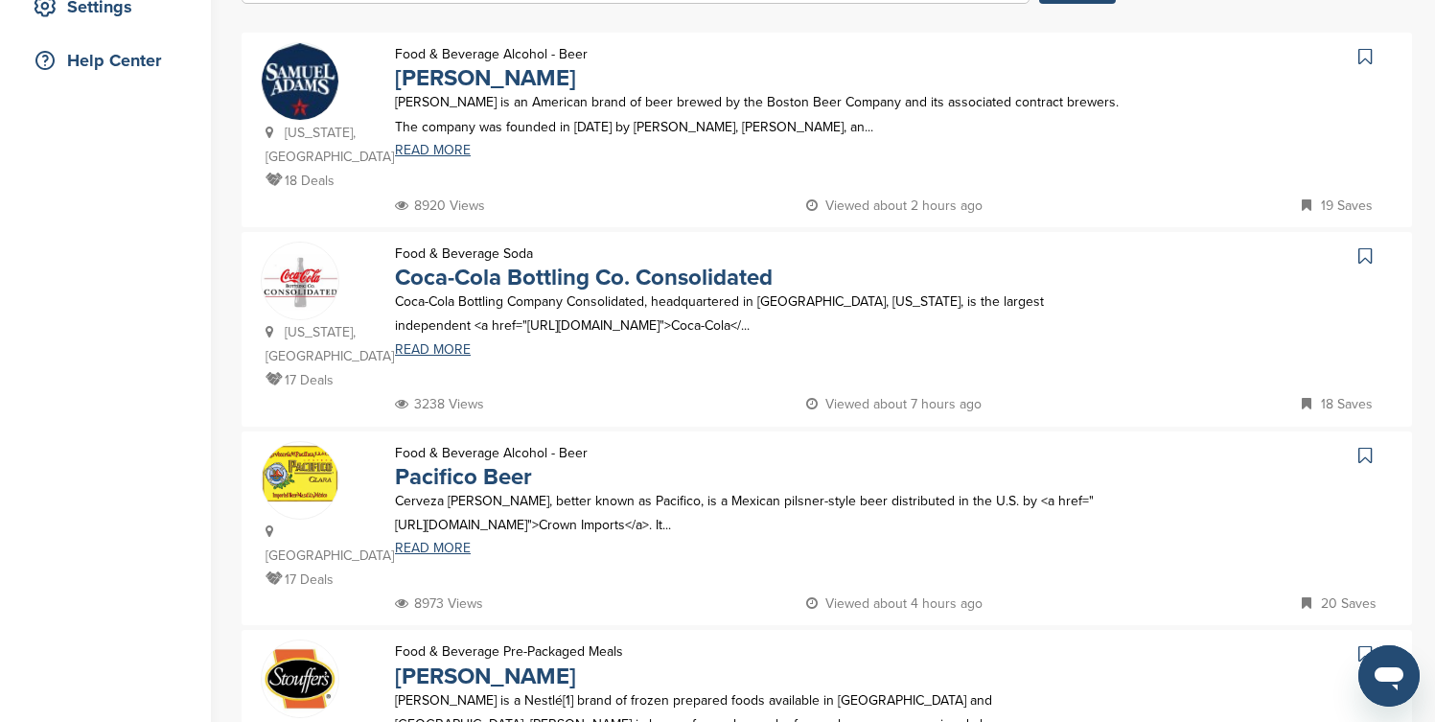
click at [1367, 58] on icon at bounding box center [1364, 56] width 13 height 19
click at [1365, 265] on icon at bounding box center [1364, 255] width 13 height 19
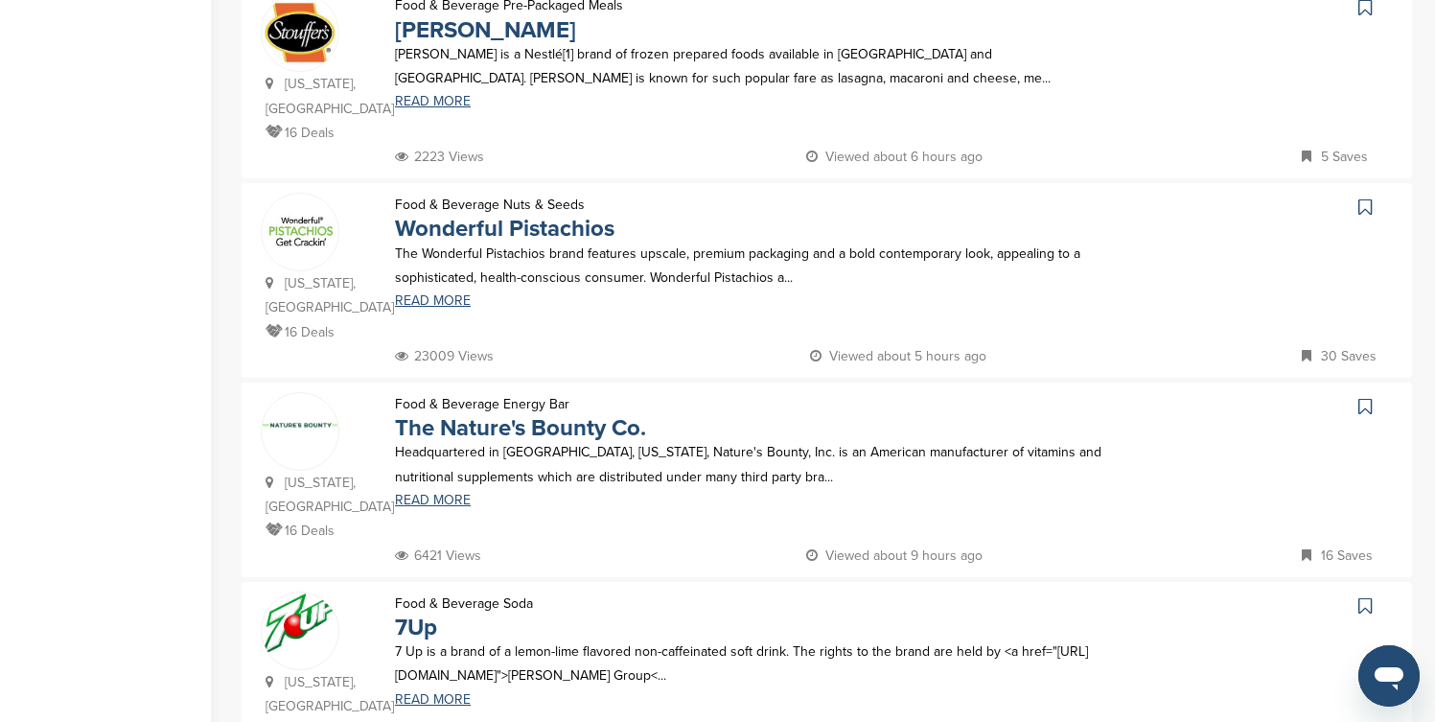
scroll to position [1073, 0]
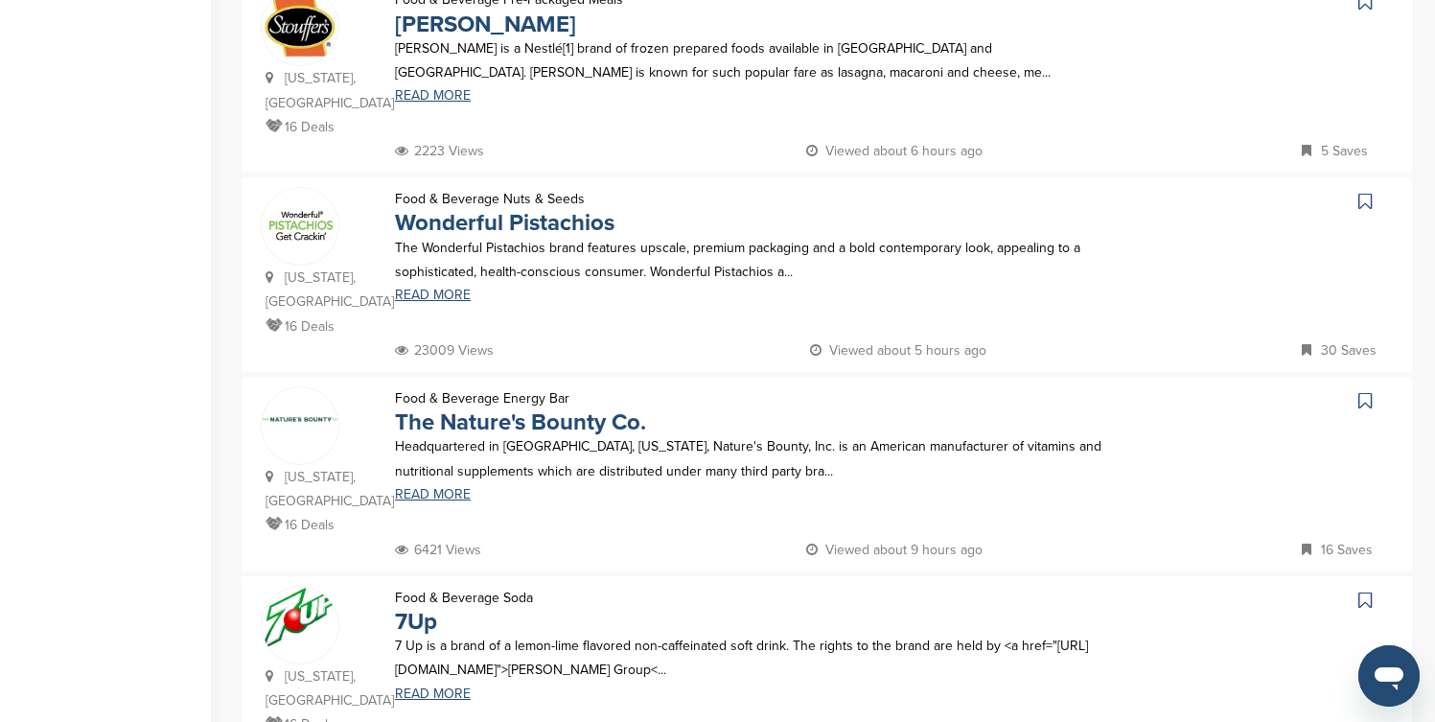
click at [1365, 5] on icon at bounding box center [1364, 1] width 13 height 19
click at [1364, 192] on icon at bounding box center [1364, 201] width 13 height 19
click at [1359, 391] on icon at bounding box center [1364, 400] width 13 height 19
click at [1366, 590] on icon at bounding box center [1364, 599] width 13 height 19
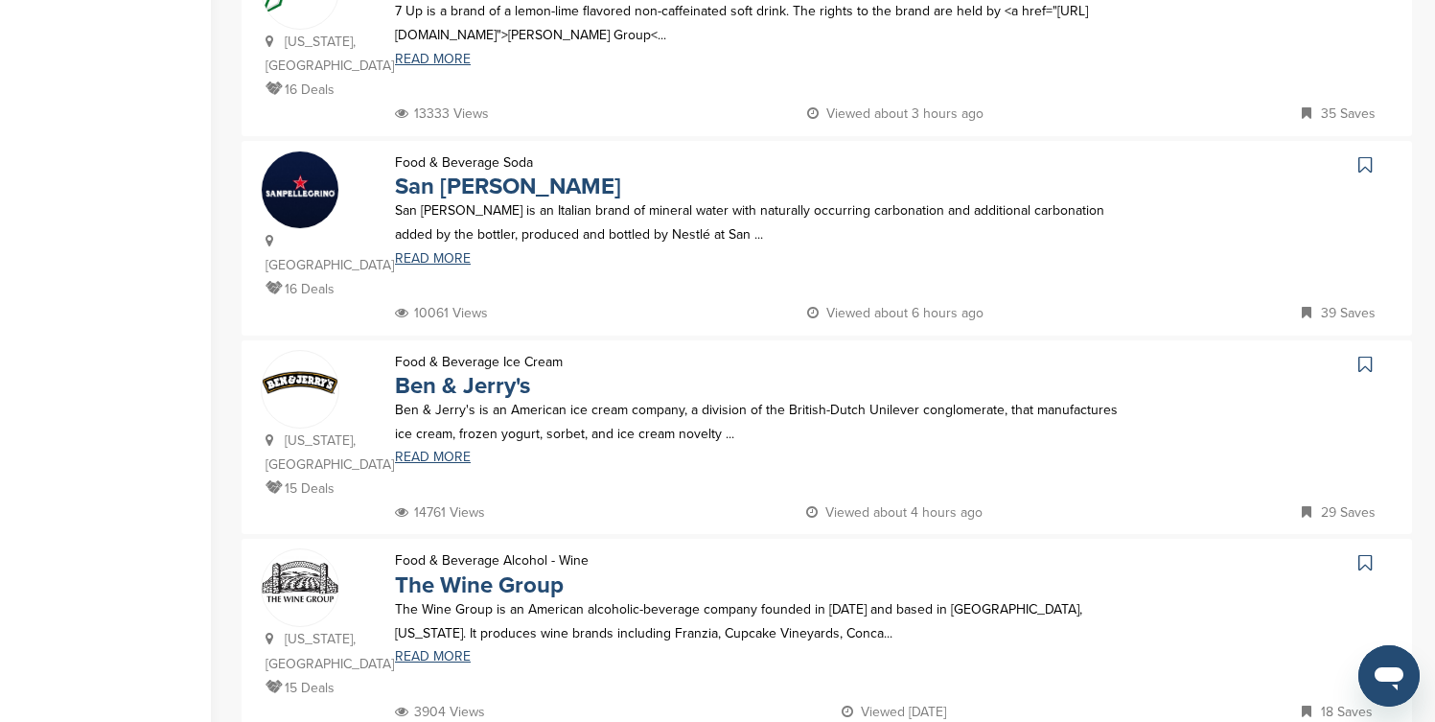
scroll to position [1763, 0]
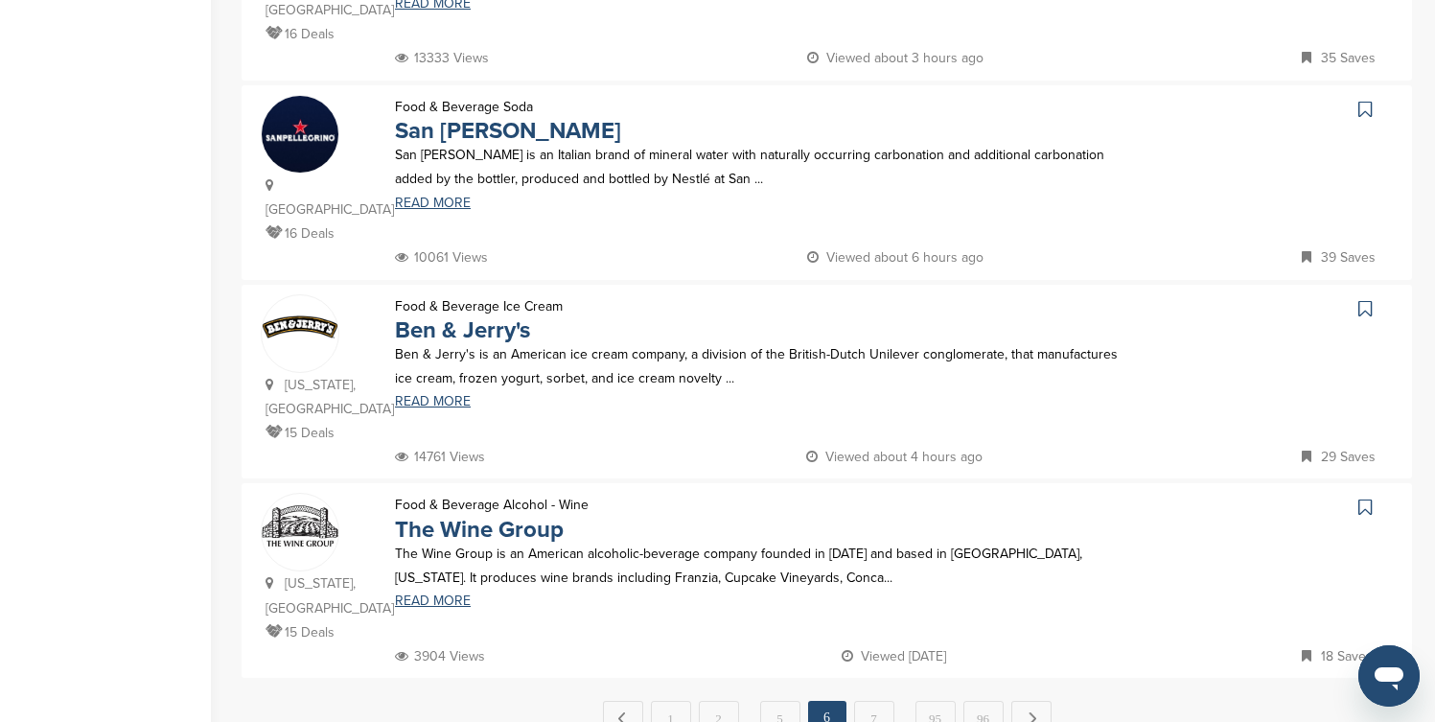
click at [1364, 299] on icon at bounding box center [1364, 308] width 13 height 19
click at [1366, 497] on icon at bounding box center [1364, 506] width 13 height 19
click at [1031, 700] on link "Next →" at bounding box center [1031, 717] width 40 height 34
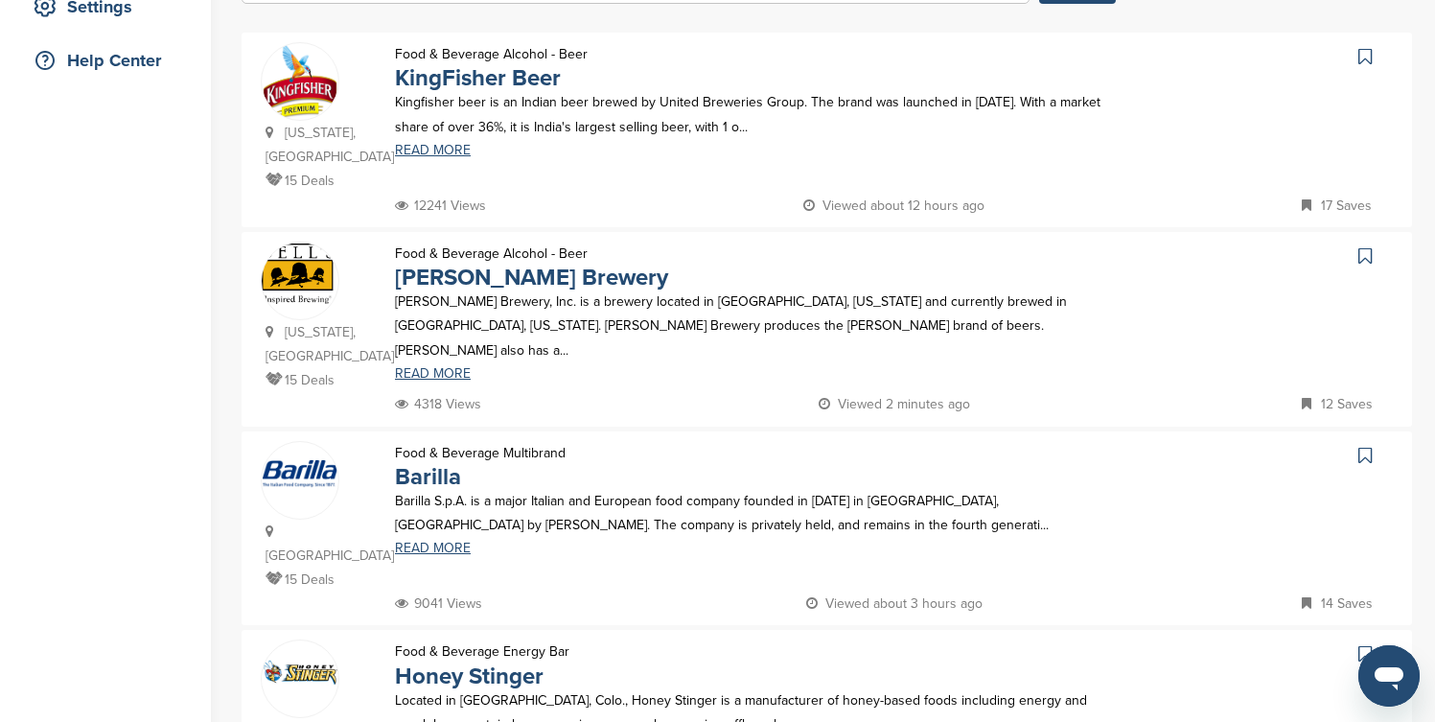
scroll to position [460, 0]
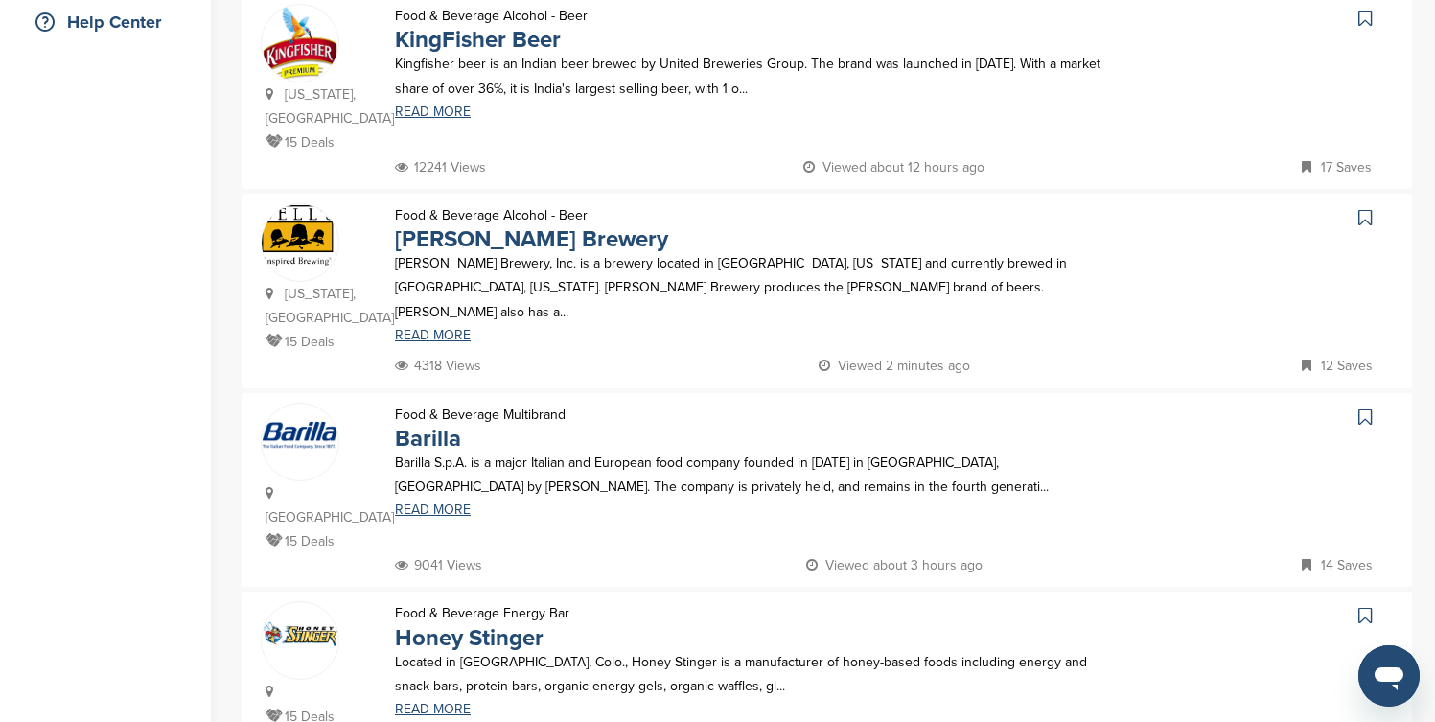
click at [1367, 208] on icon at bounding box center [1364, 217] width 13 height 19
click at [1367, 407] on icon at bounding box center [1364, 416] width 13 height 19
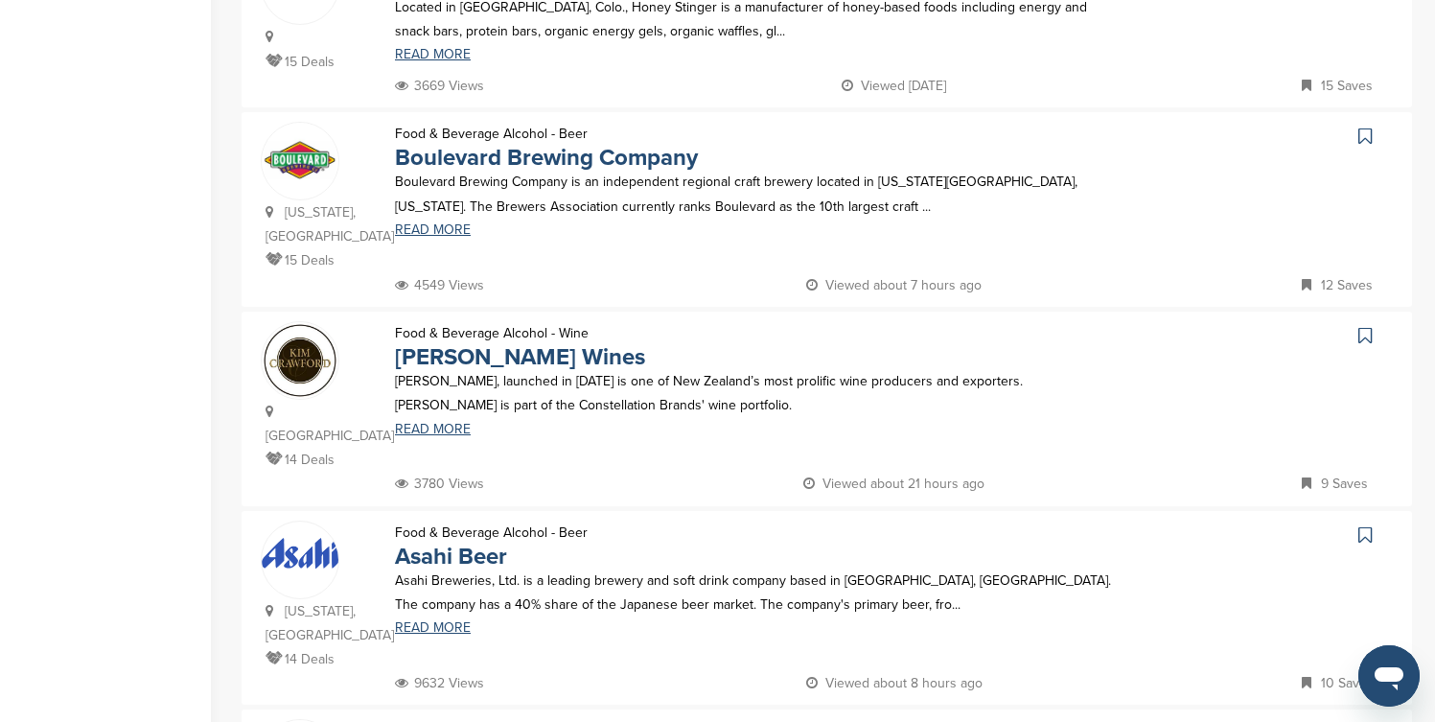
scroll to position [1150, 0]
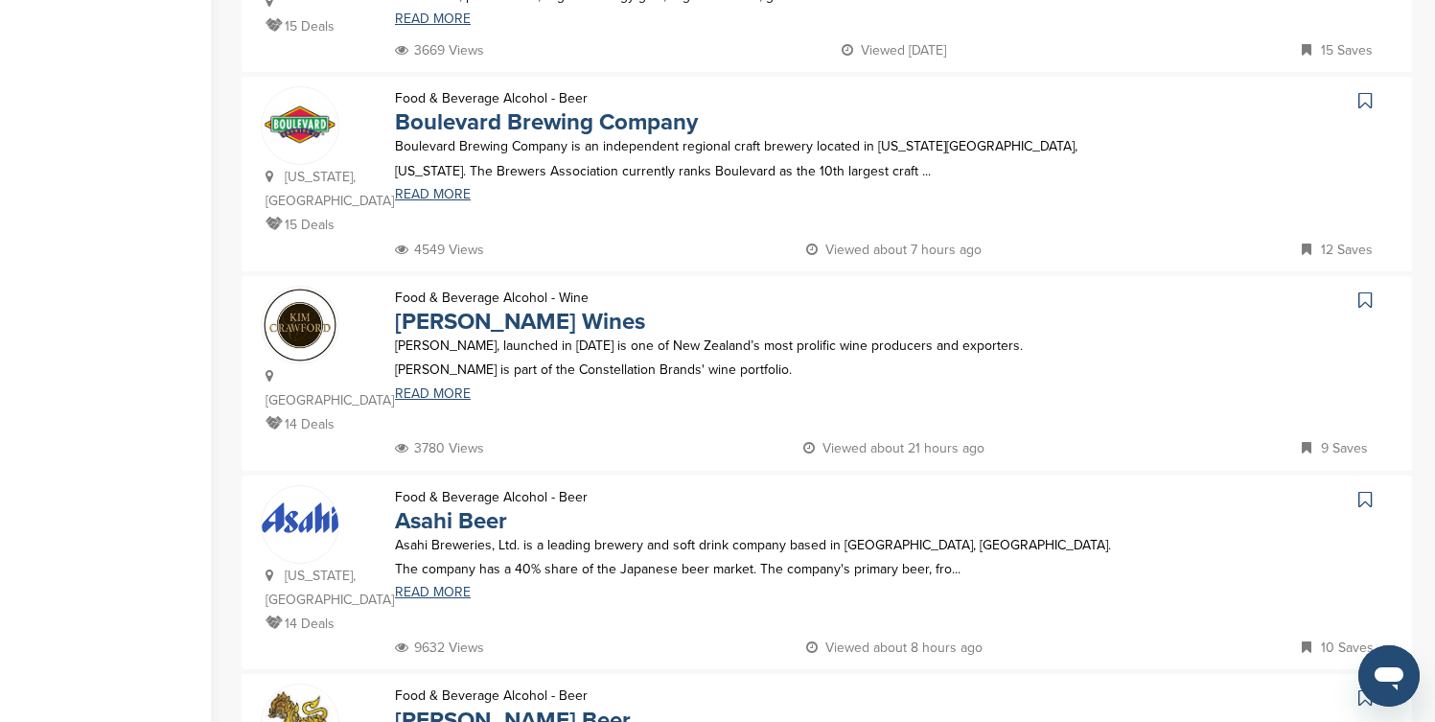
click at [1364, 91] on icon at bounding box center [1364, 100] width 13 height 19
click at [1359, 290] on icon at bounding box center [1364, 299] width 13 height 19
click at [1362, 688] on icon at bounding box center [1364, 697] width 13 height 19
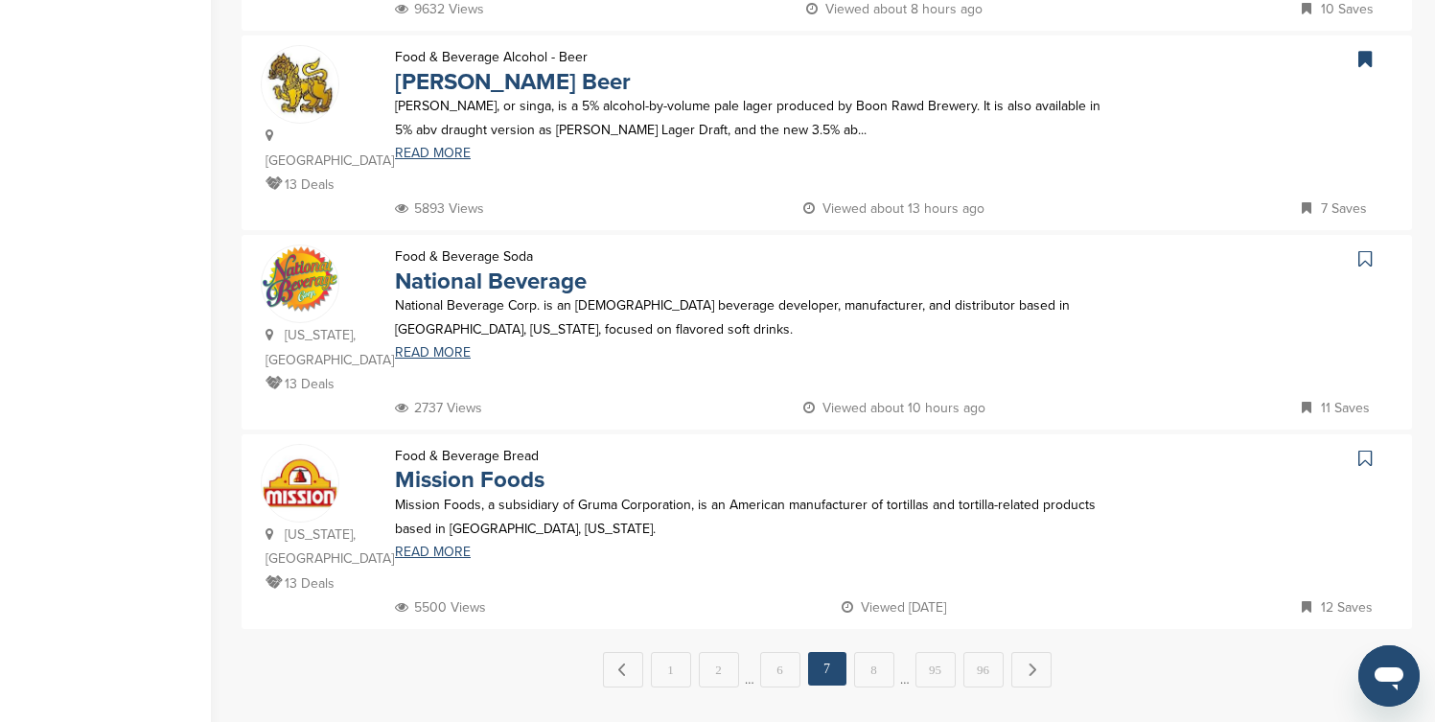
scroll to position [1840, 0]
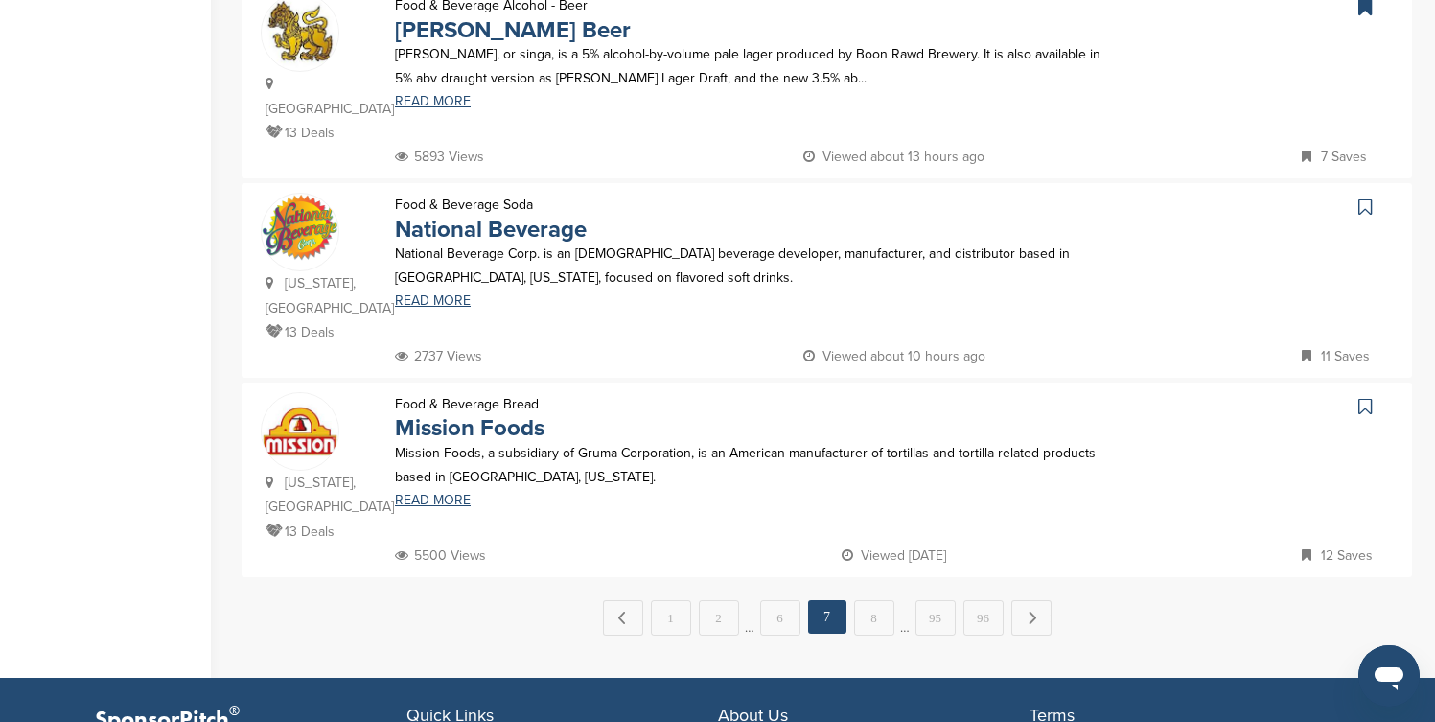
click at [1361, 397] on icon at bounding box center [1364, 406] width 13 height 19
click at [1021, 600] on link "Next →" at bounding box center [1031, 617] width 40 height 34
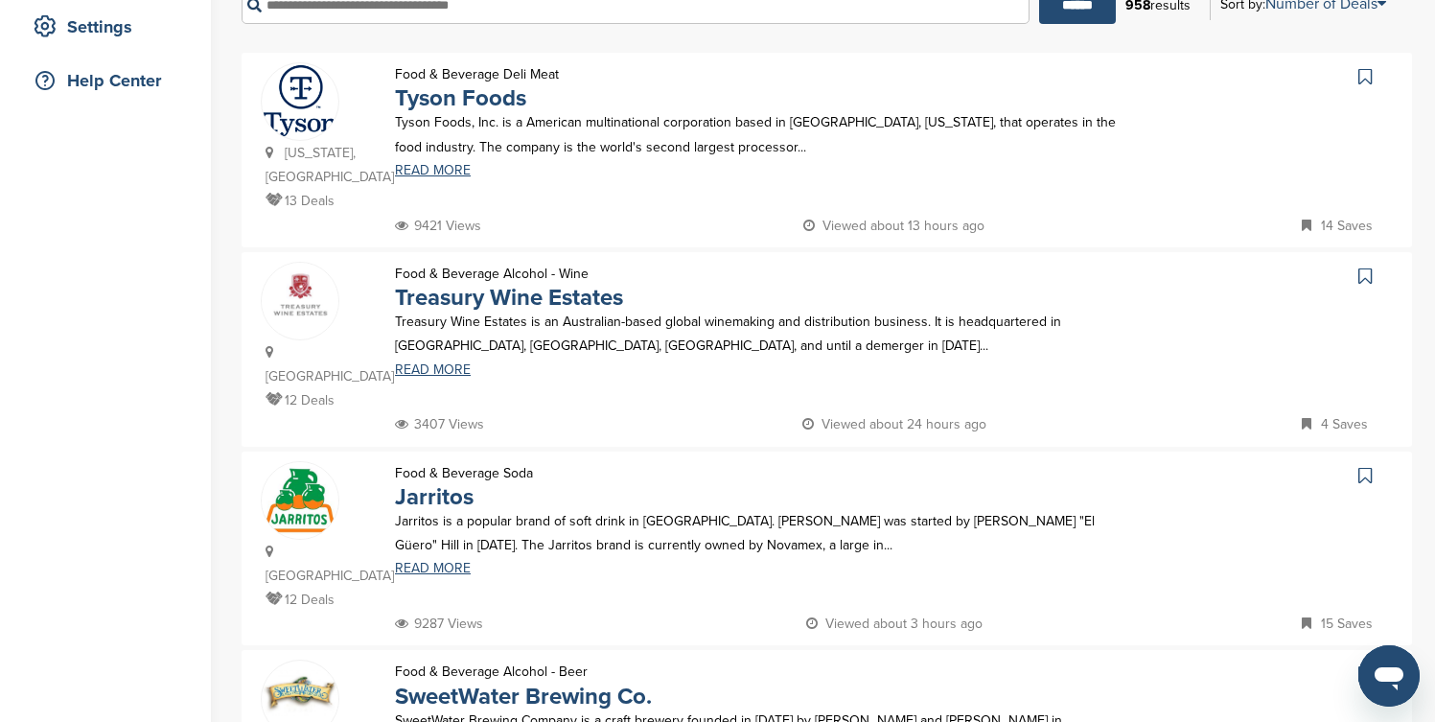
scroll to position [422, 0]
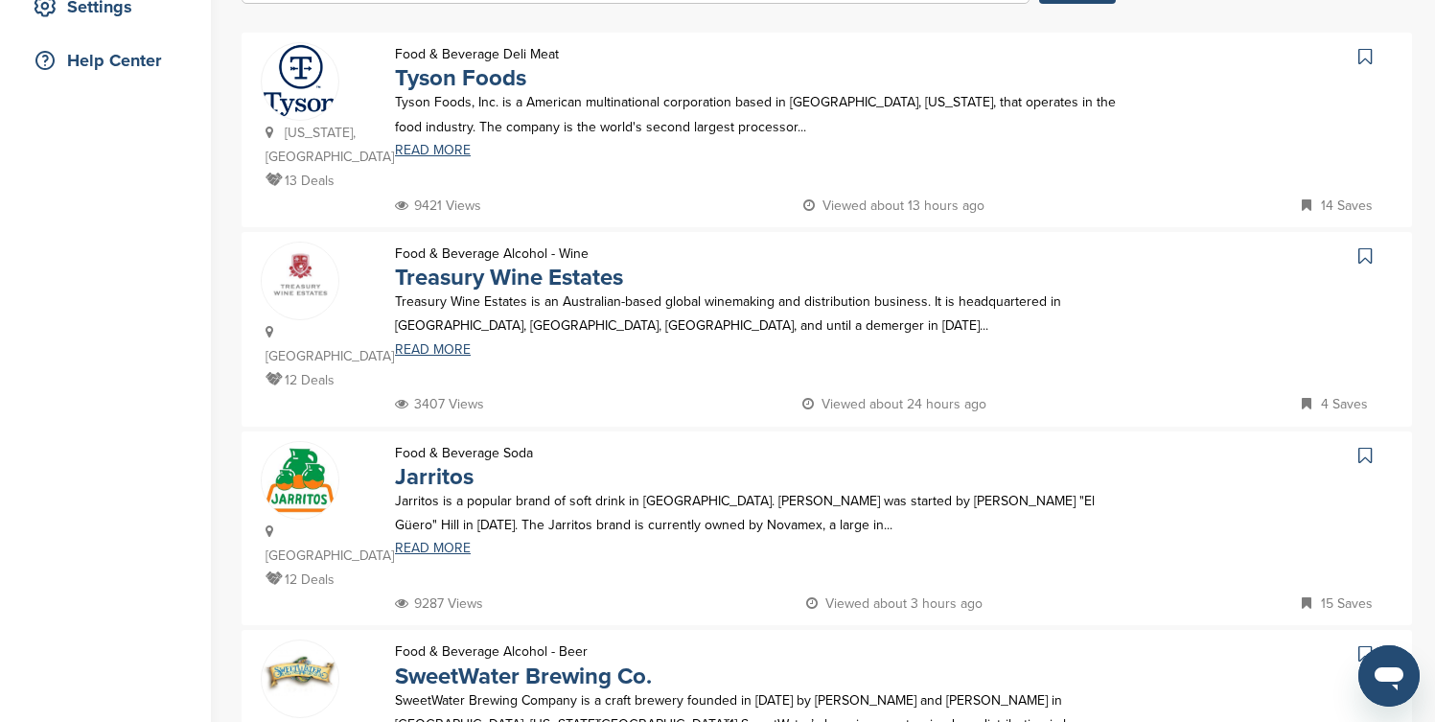
click at [1364, 57] on icon at bounding box center [1364, 56] width 13 height 19
click at [1365, 246] on icon at bounding box center [1364, 255] width 13 height 19
click at [1363, 446] on icon at bounding box center [1364, 455] width 13 height 19
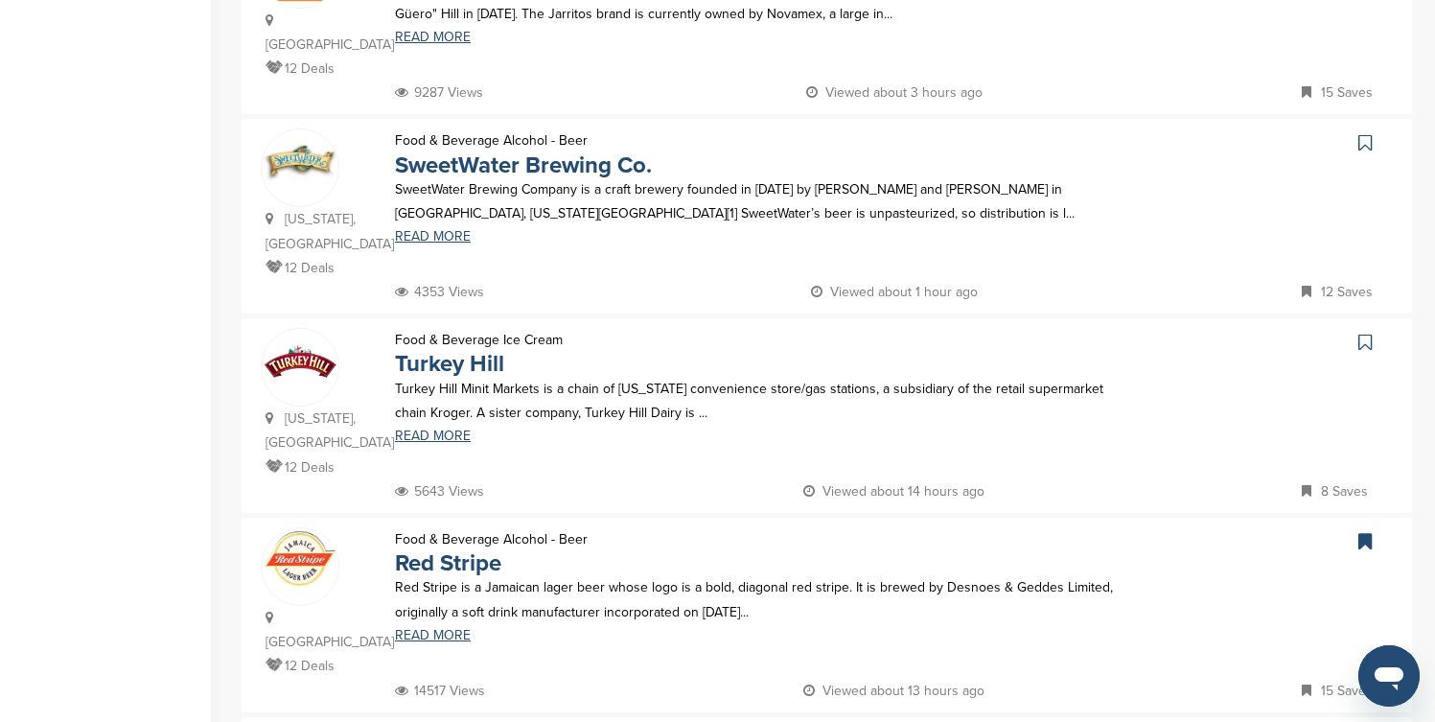
scroll to position [958, 0]
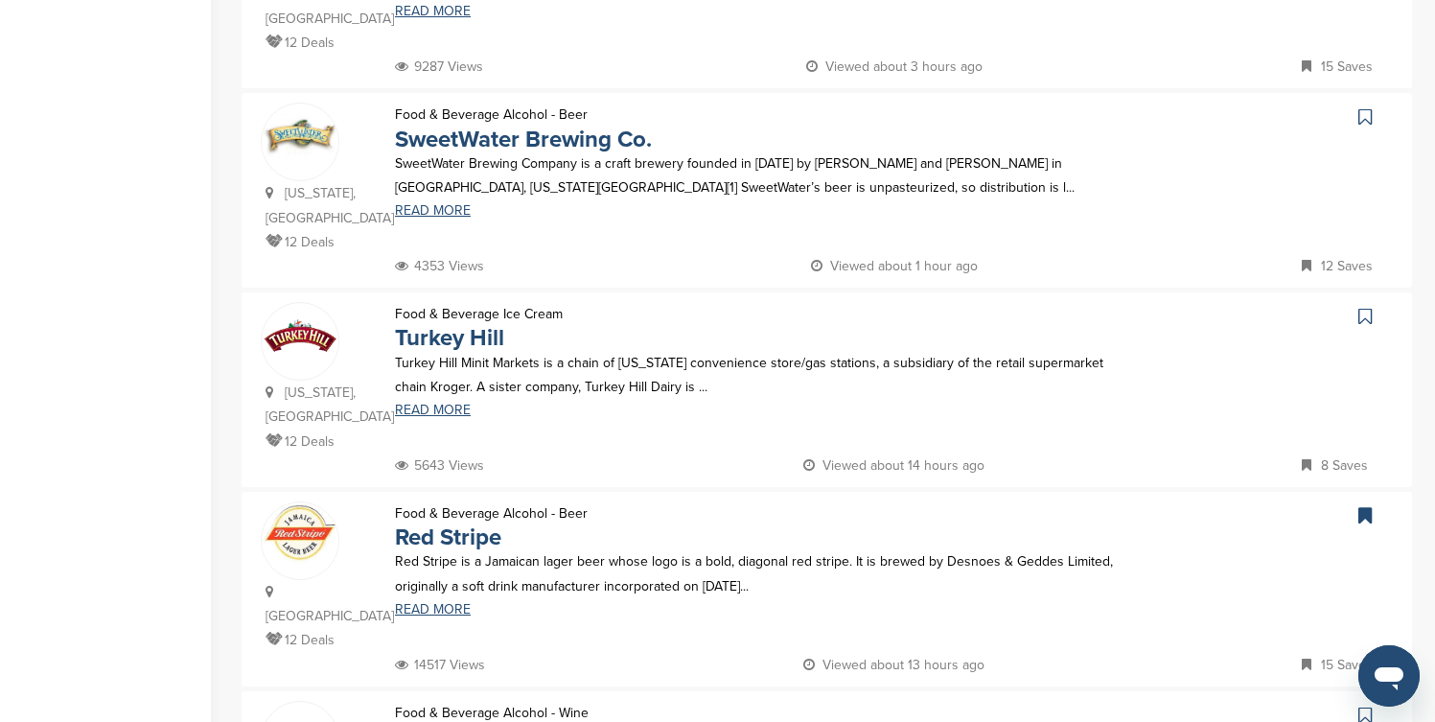
click at [1366, 107] on icon at bounding box center [1364, 116] width 13 height 19
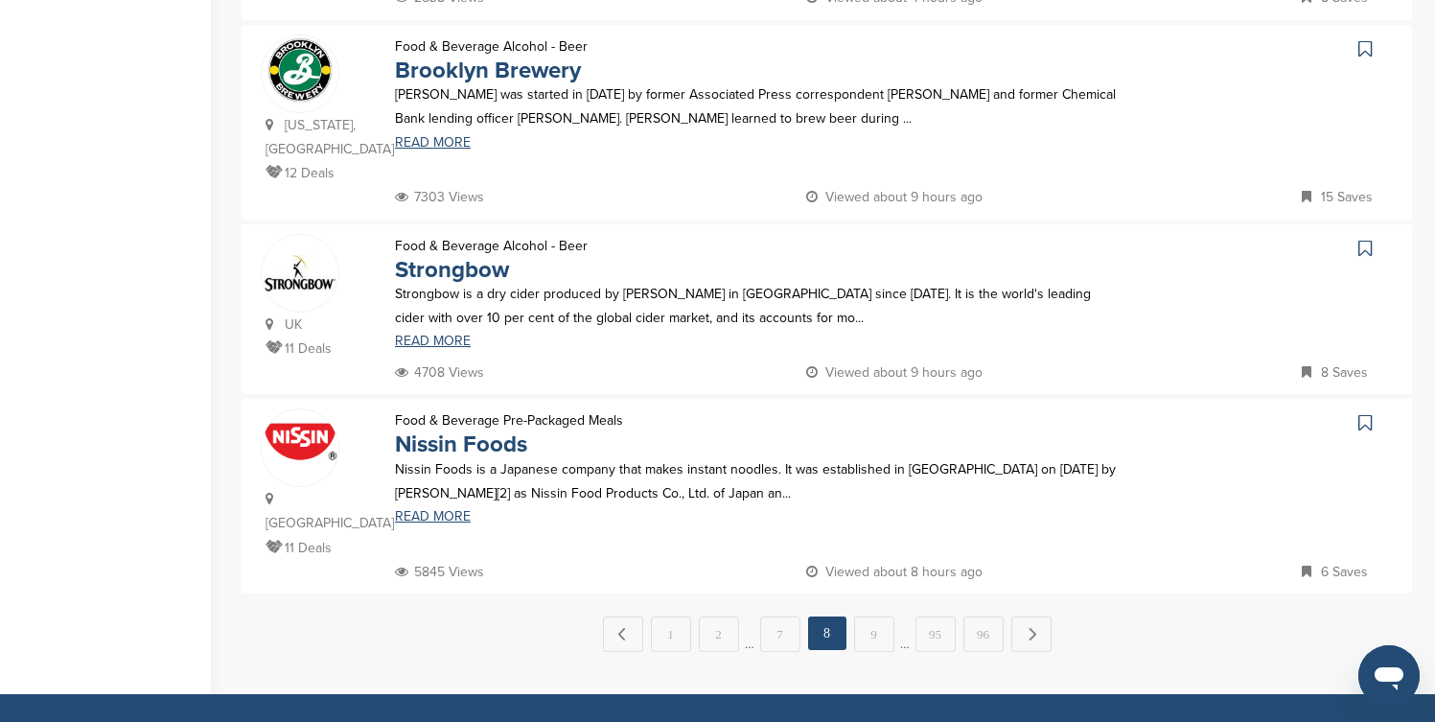
scroll to position [1878, 0]
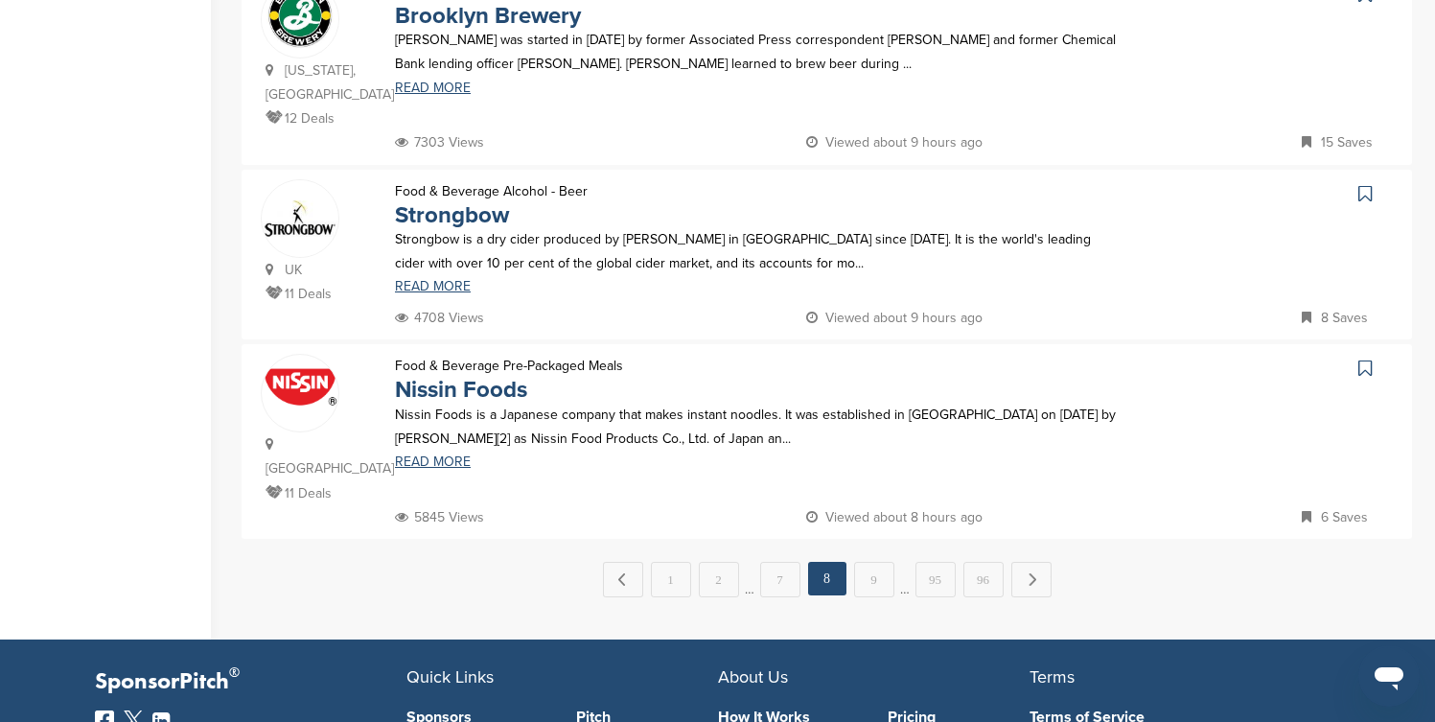
click at [1366, 184] on icon at bounding box center [1364, 193] width 13 height 19
click at [1035, 562] on link "Next →" at bounding box center [1031, 579] width 40 height 34
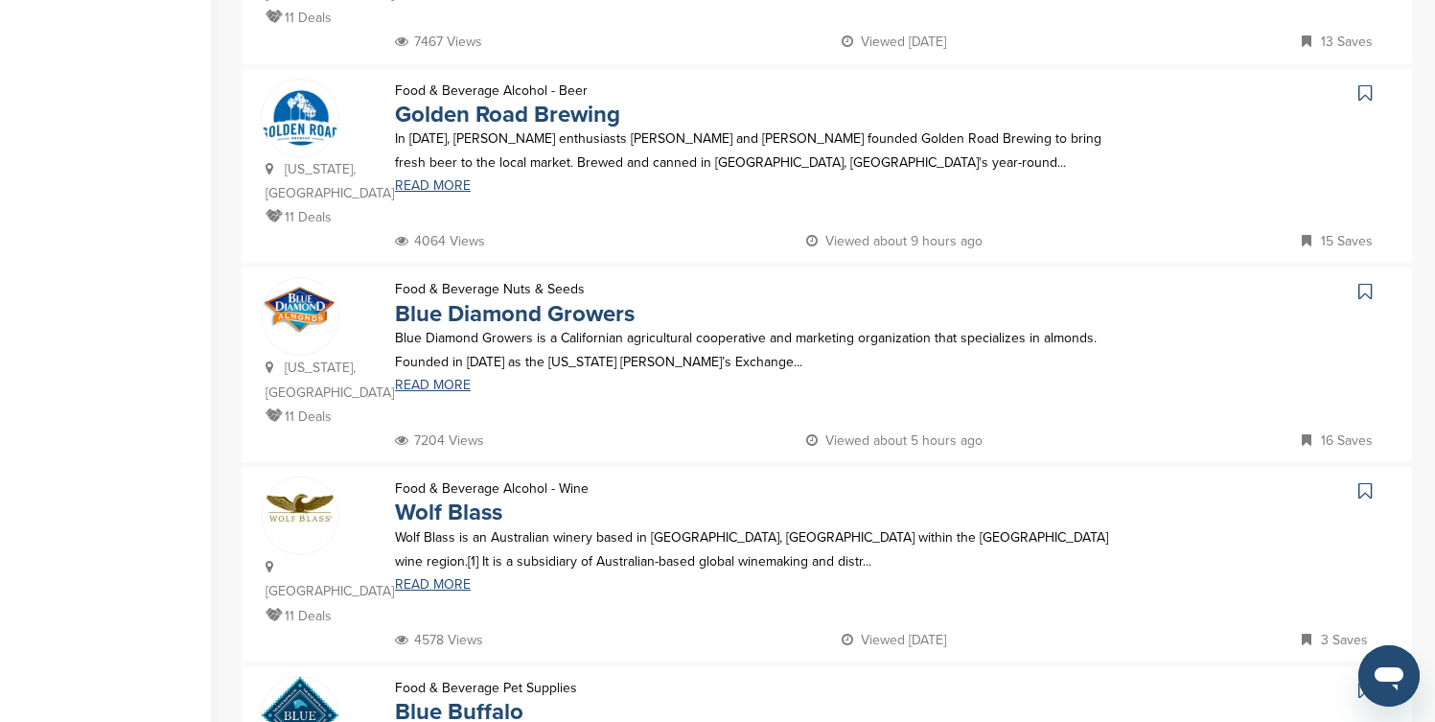
scroll to position [843, 0]
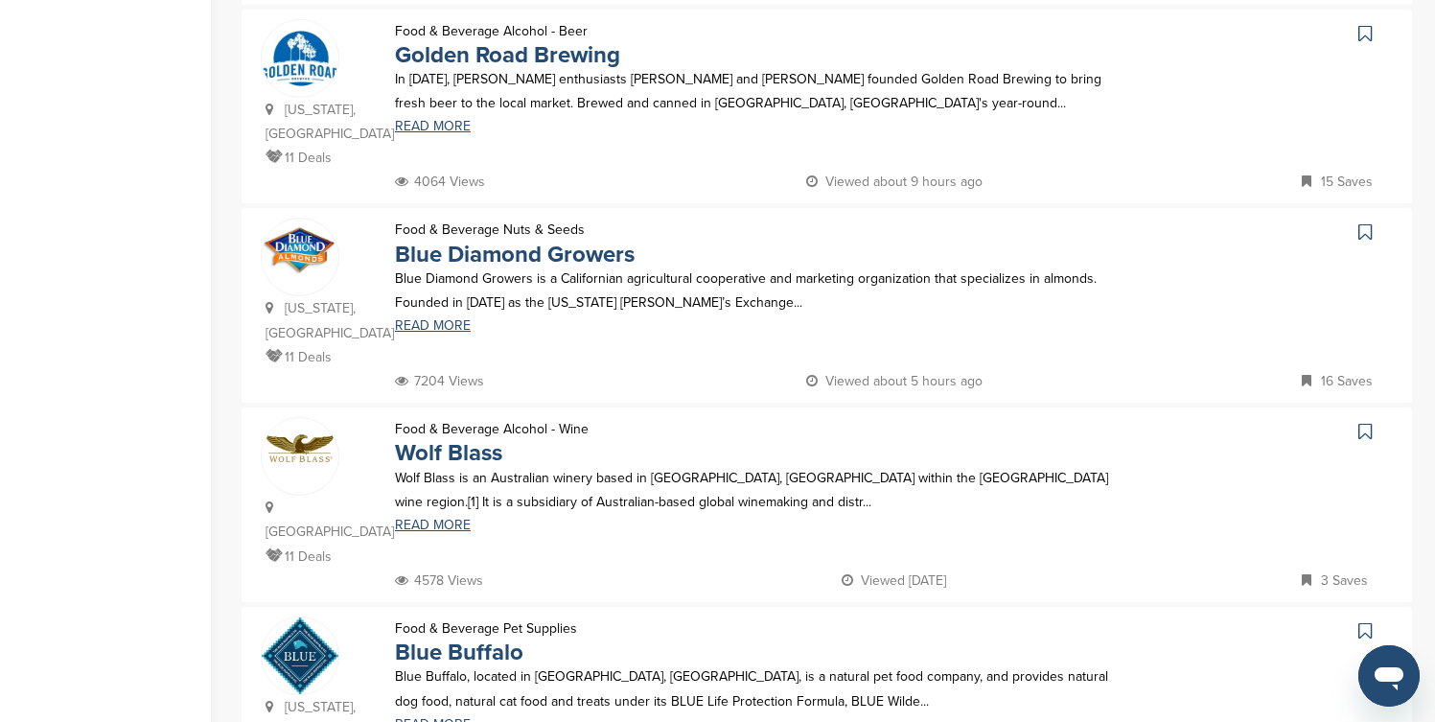
click at [1365, 30] on icon at bounding box center [1364, 33] width 13 height 19
click at [1366, 234] on icon at bounding box center [1364, 231] width 13 height 19
click at [1363, 621] on icon at bounding box center [1364, 630] width 13 height 19
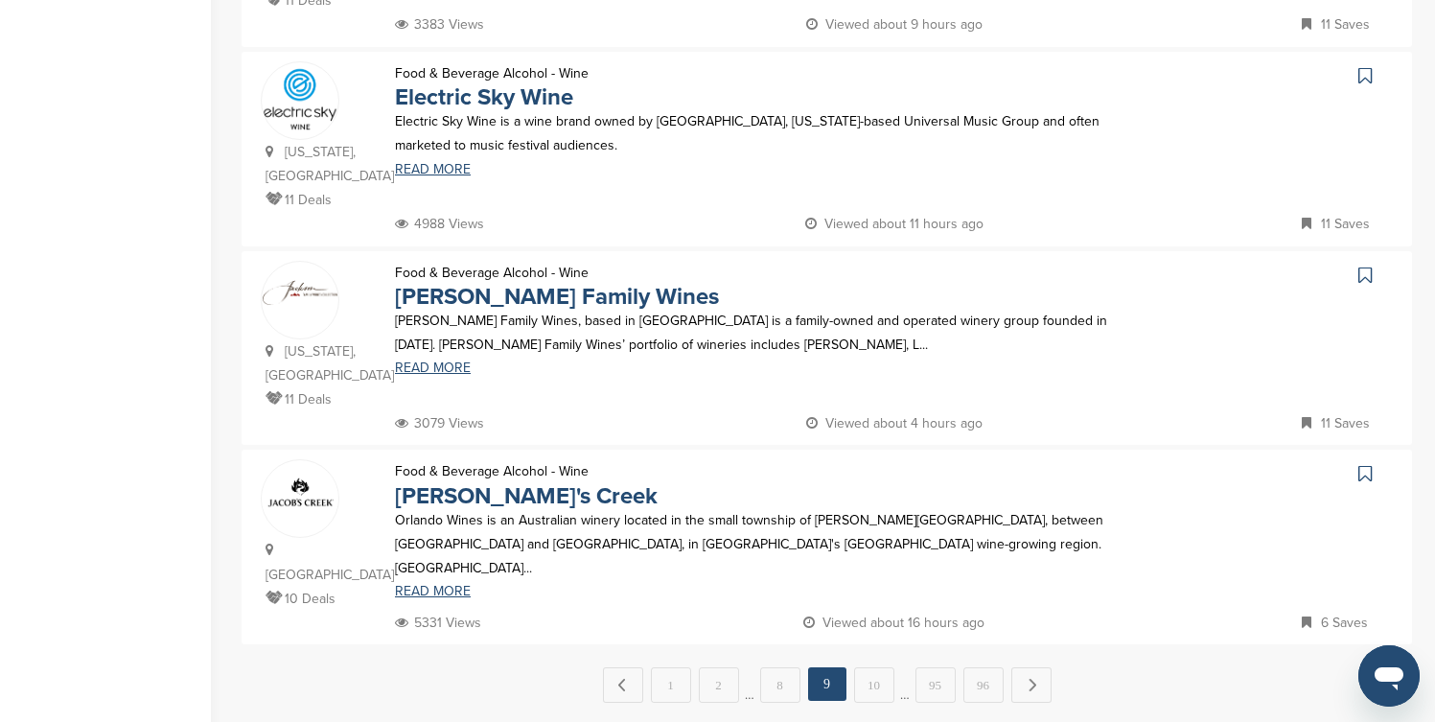
scroll to position [1802, 0]
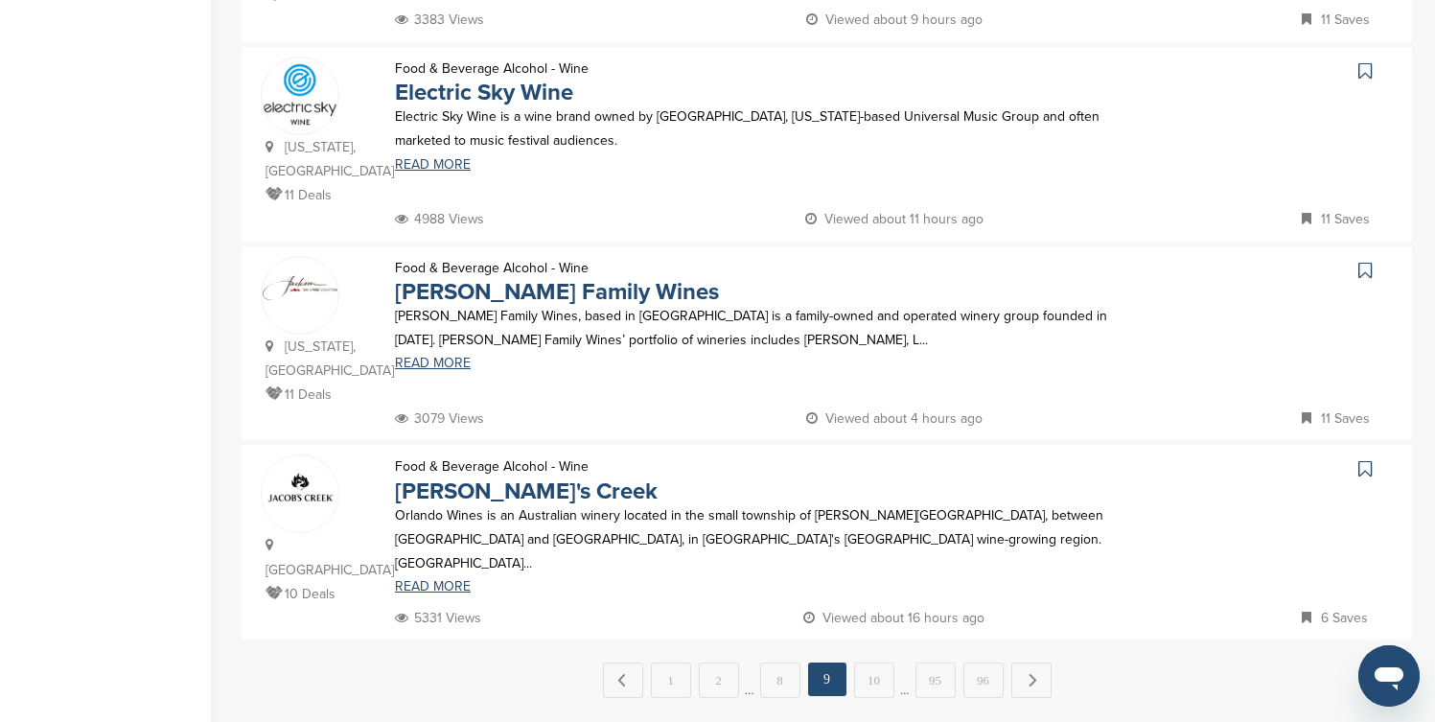
click at [1365, 261] on icon at bounding box center [1364, 270] width 13 height 19
click at [1038, 662] on link "Next →" at bounding box center [1031, 679] width 40 height 34
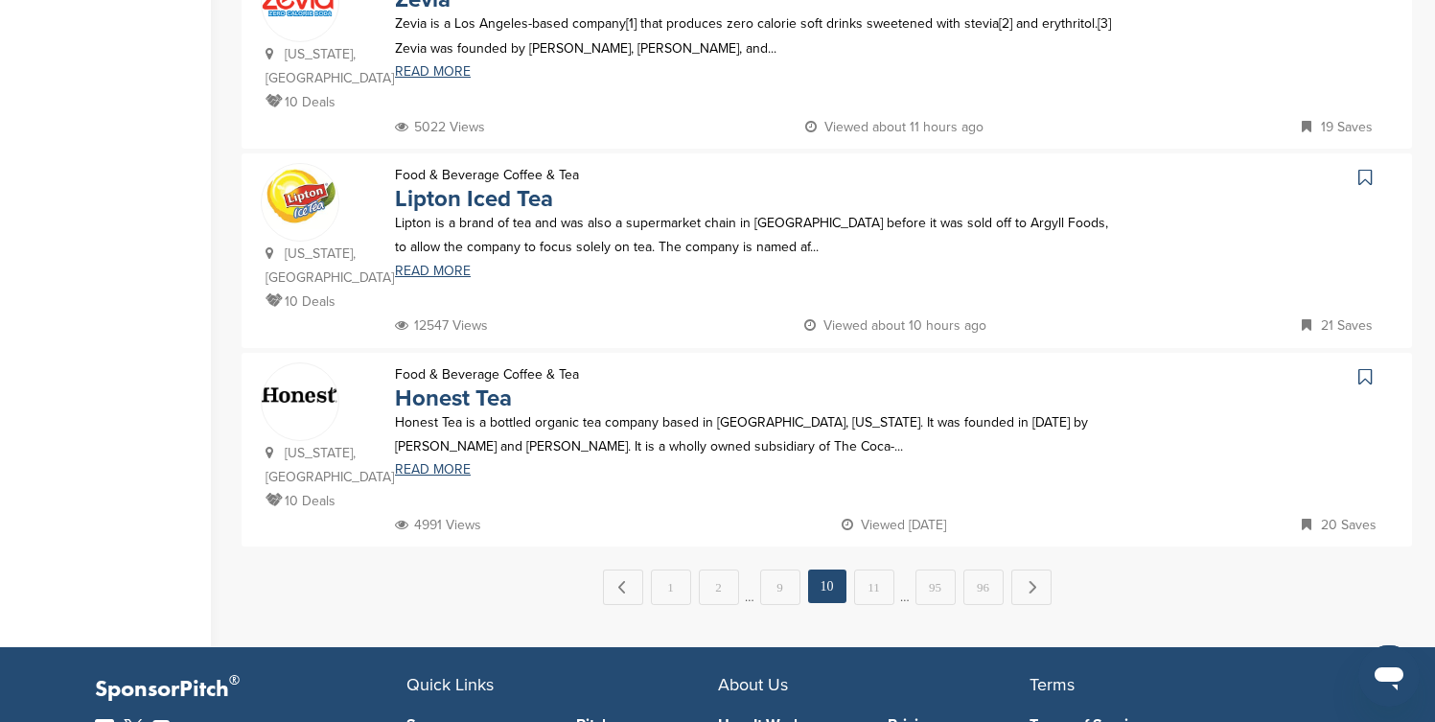
scroll to position [1917, 0]
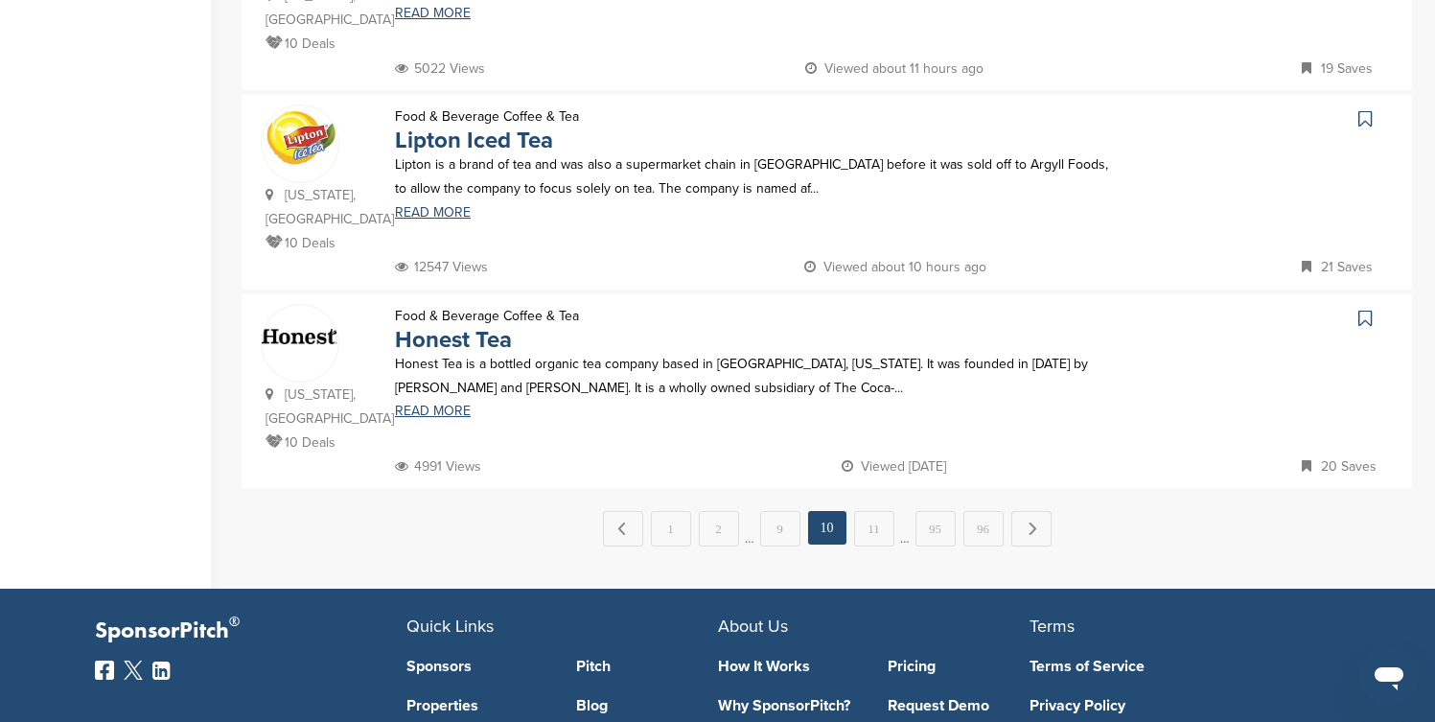
click at [1366, 109] on icon at bounding box center [1364, 118] width 13 height 19
click at [1032, 511] on link "Next →" at bounding box center [1031, 528] width 40 height 34
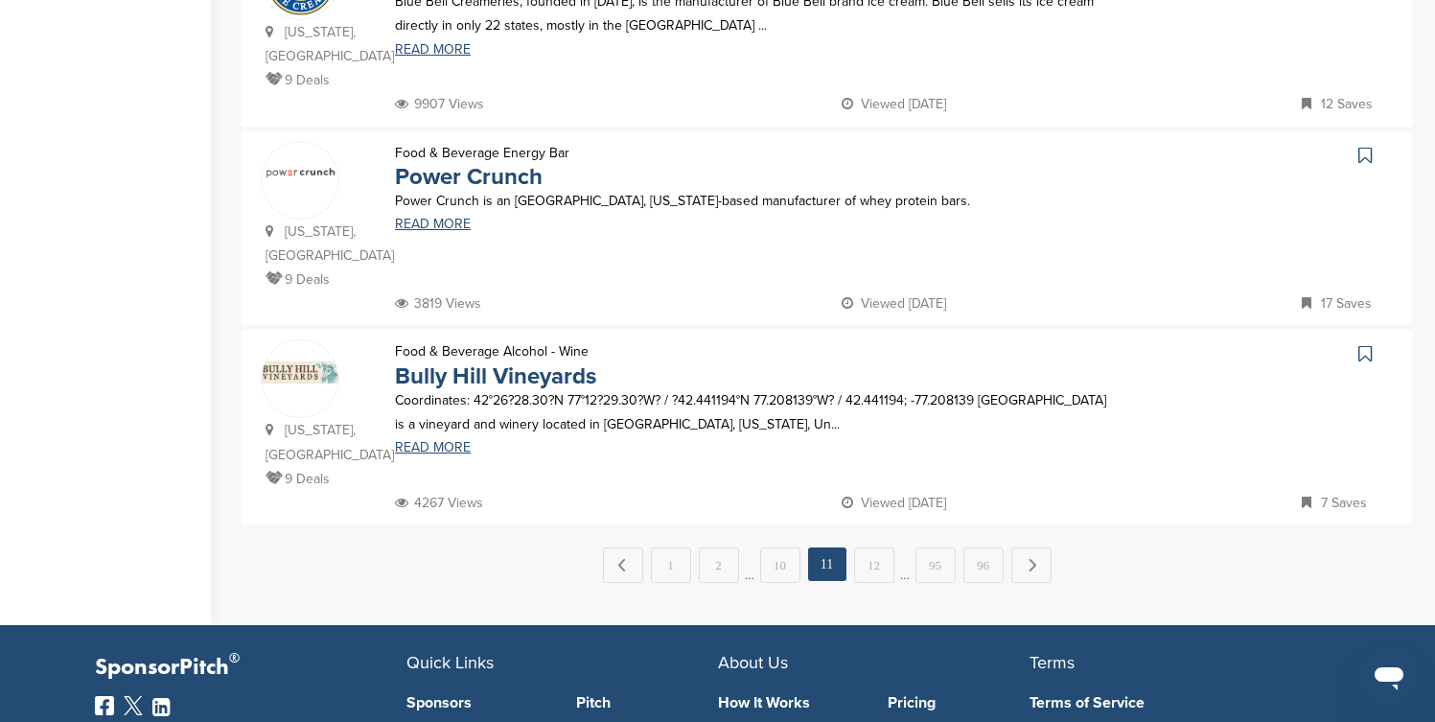
scroll to position [0, 0]
